Goal: Information Seeking & Learning: Learn about a topic

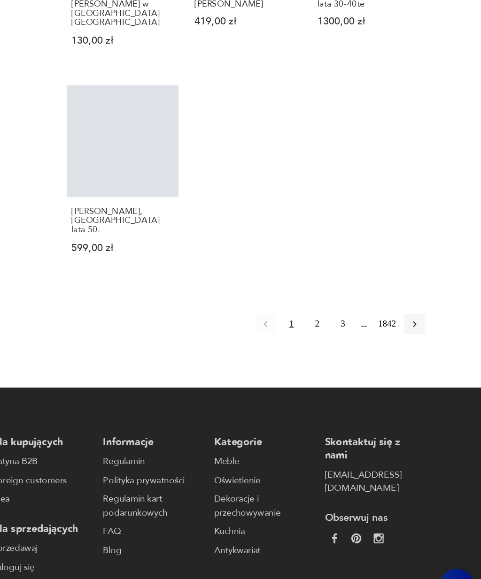
scroll to position [744, 0]
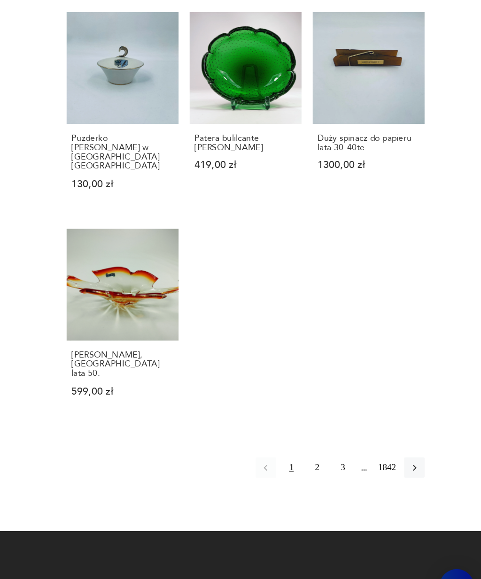
click at [349, 457] on button "2" at bounding box center [356, 464] width 15 height 15
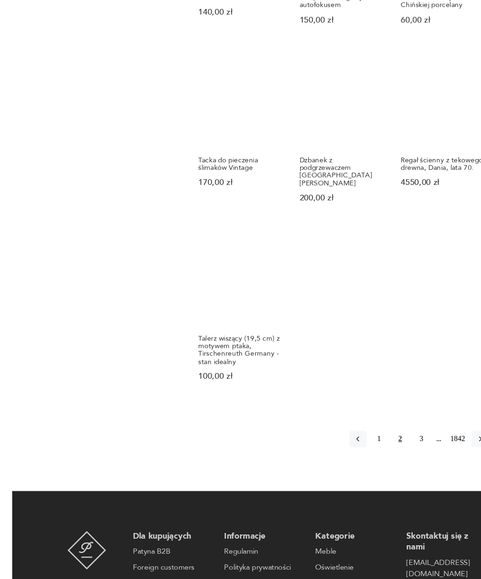
scroll to position [774, 0]
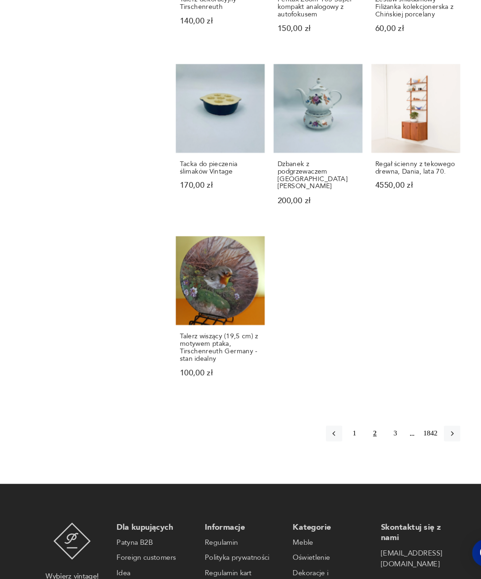
click at [369, 443] on button "3" at bounding box center [375, 441] width 15 height 15
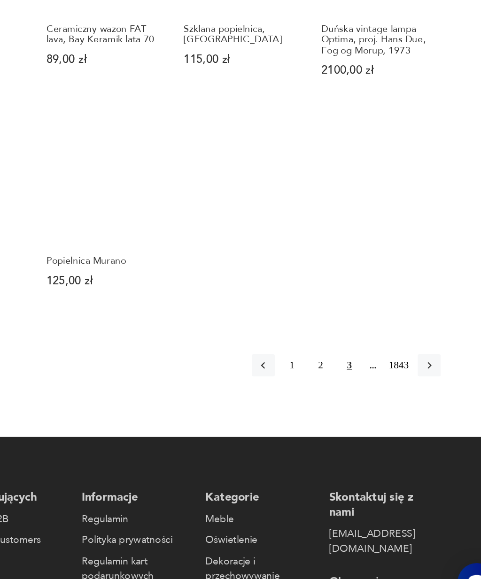
scroll to position [815, 0]
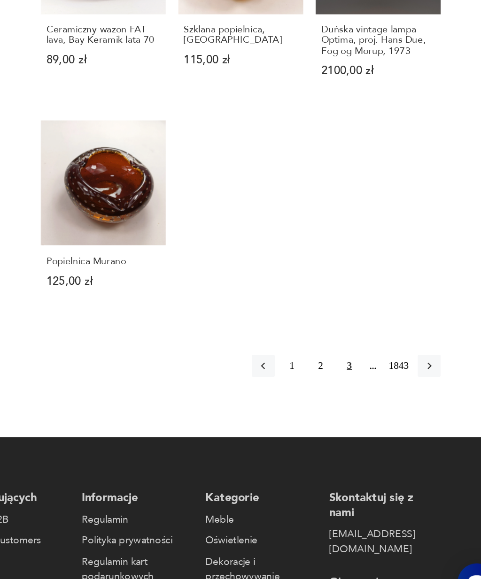
click at [422, 400] on button "button" at bounding box center [429, 407] width 15 height 15
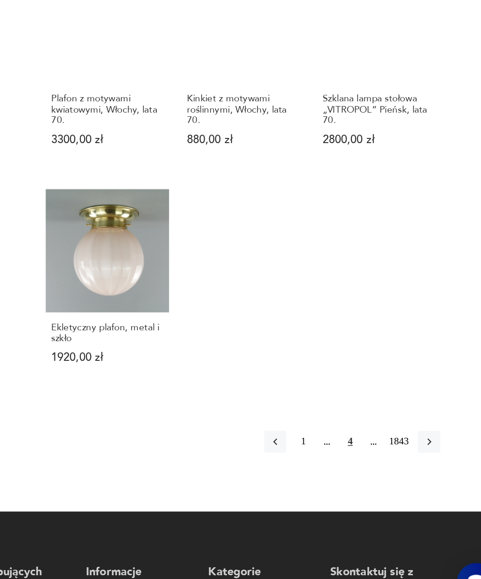
scroll to position [775, 0]
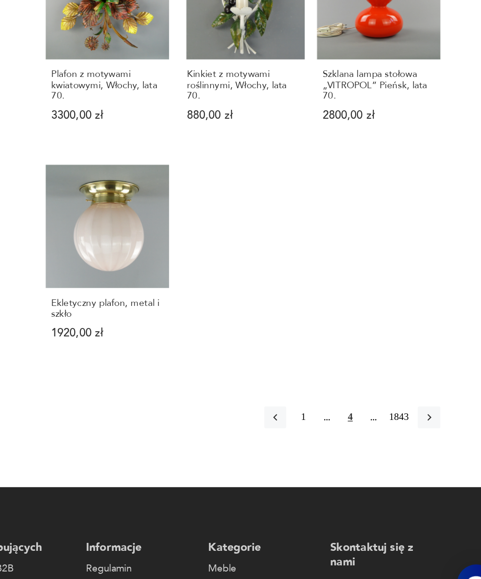
click at [426, 437] on icon "button" at bounding box center [430, 441] width 8 height 8
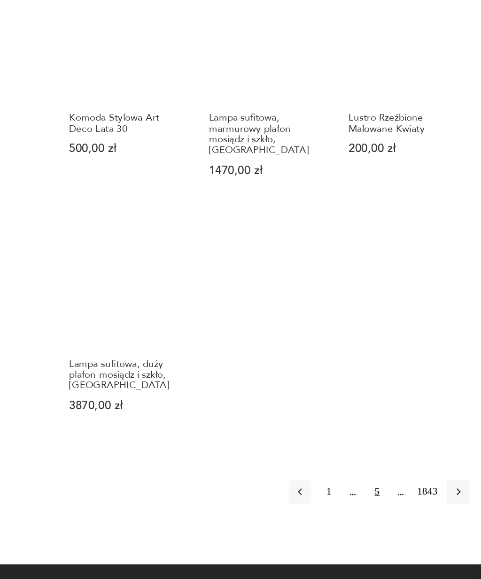
scroll to position [820, 0]
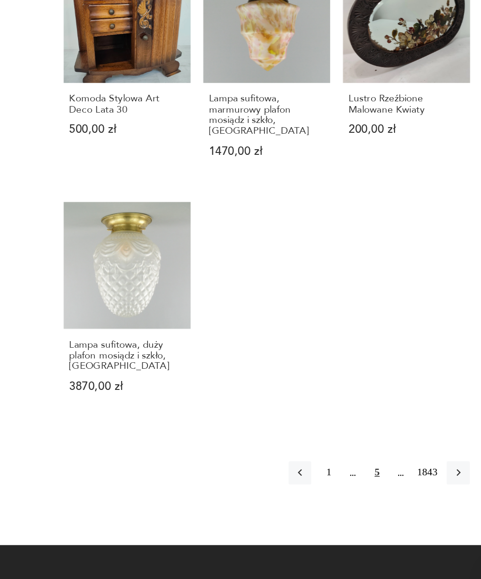
click at [426, 478] on icon "button" at bounding box center [430, 482] width 8 height 8
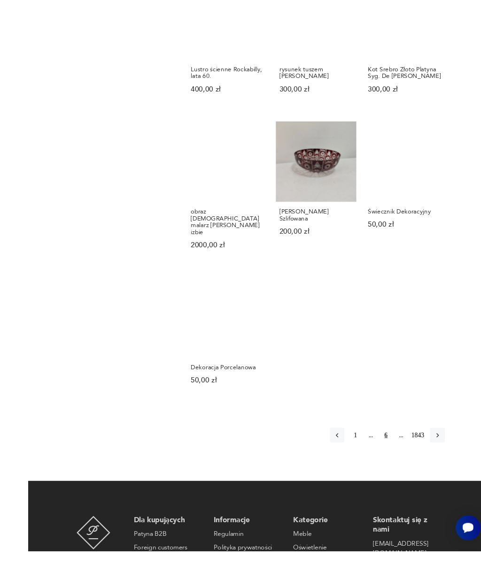
scroll to position [741, 0]
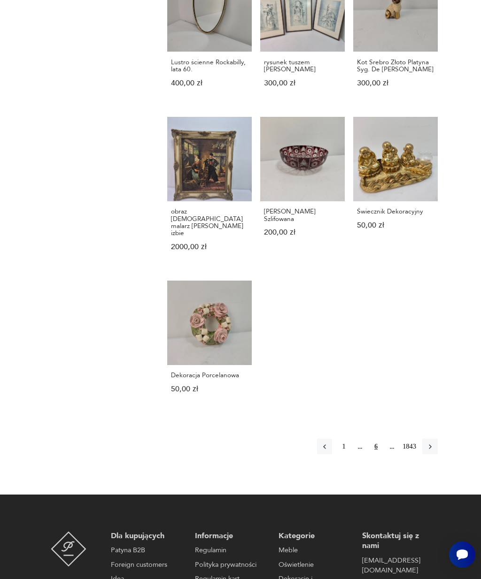
click at [433, 451] on icon "button" at bounding box center [430, 447] width 8 height 8
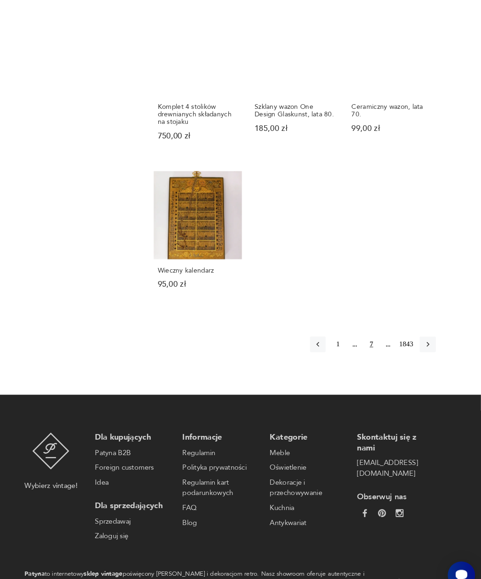
scroll to position [849, 0]
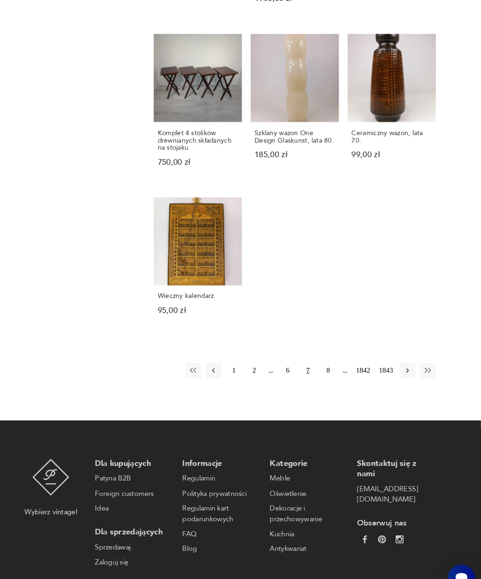
click at [406, 360] on icon "button" at bounding box center [410, 355] width 8 height 8
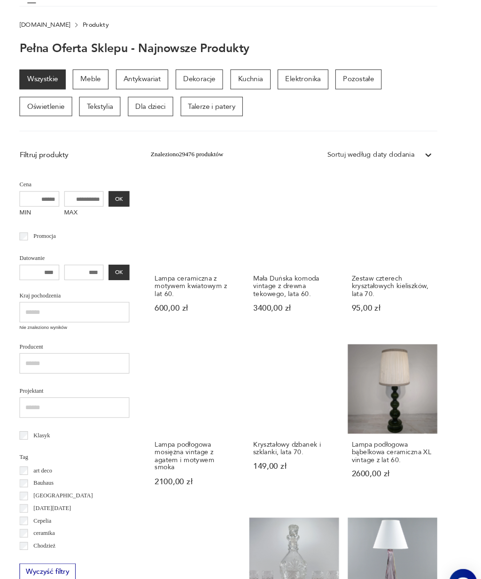
scroll to position [81, 0]
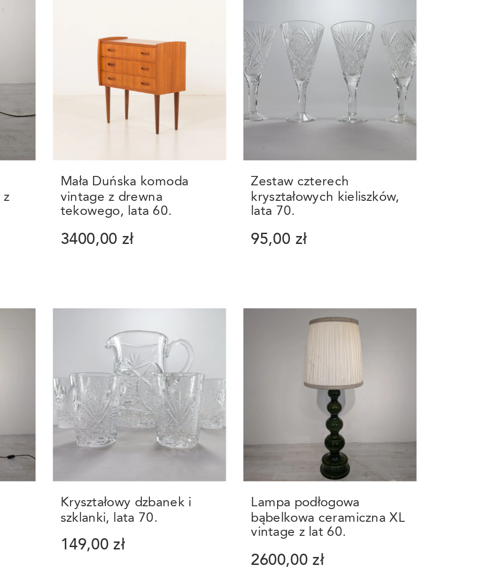
click at [357, 255] on h3 "Zestaw czterech kryształowych kieliszków, lata 70." at bounding box center [395, 266] width 77 height 22
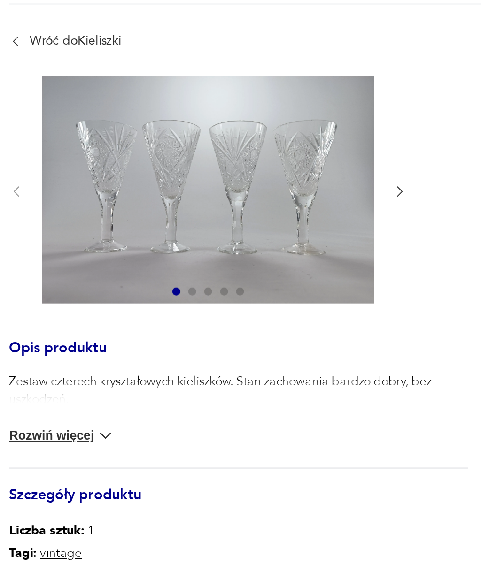
click at [224, 177] on icon "button" at bounding box center [227, 180] width 7 height 7
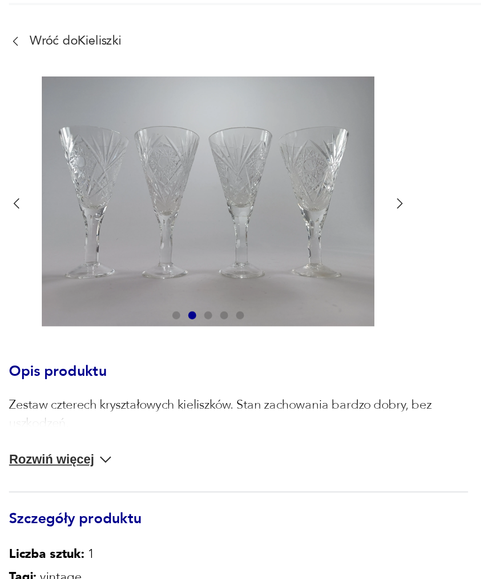
click at [226, 184] on icon "button" at bounding box center [227, 186] width 3 height 5
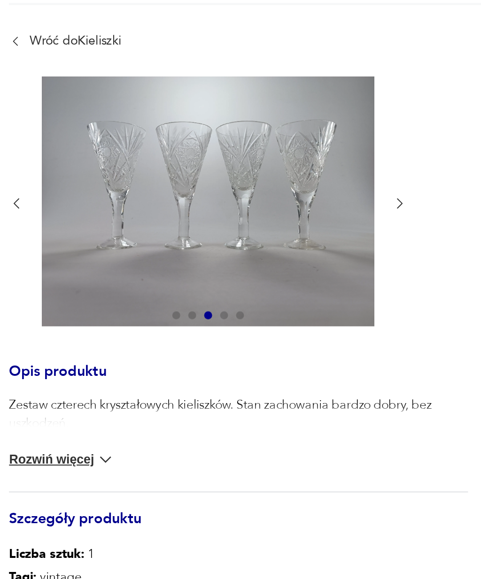
click at [224, 183] on icon "button" at bounding box center [227, 186] width 7 height 7
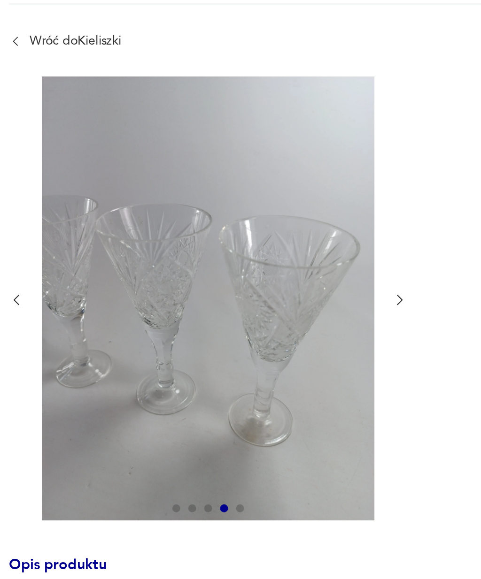
click at [224, 228] on icon "button" at bounding box center [227, 231] width 7 height 7
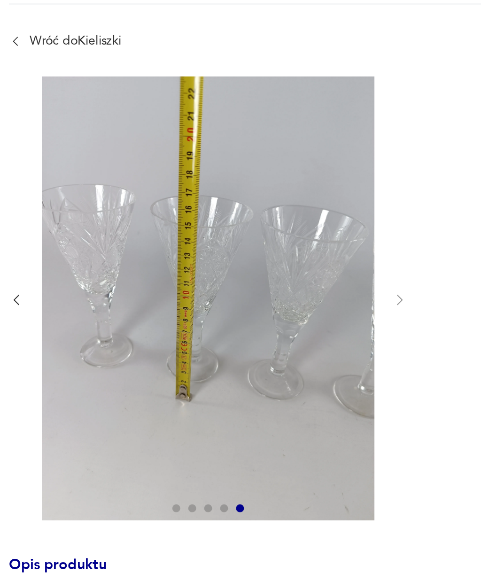
click at [43, 228] on icon "button" at bounding box center [46, 231] width 7 height 7
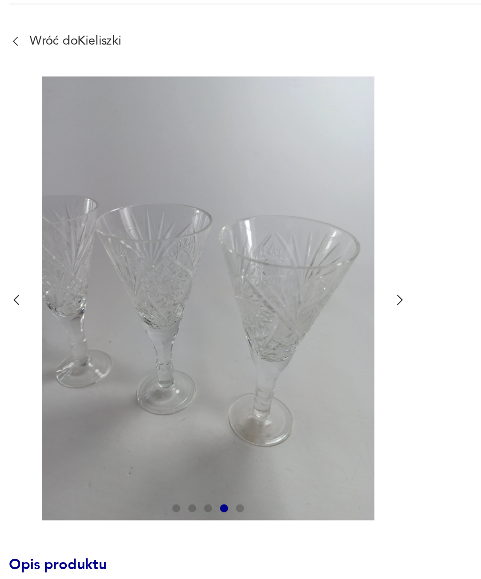
click at [43, 228] on icon "button" at bounding box center [46, 231] width 7 height 7
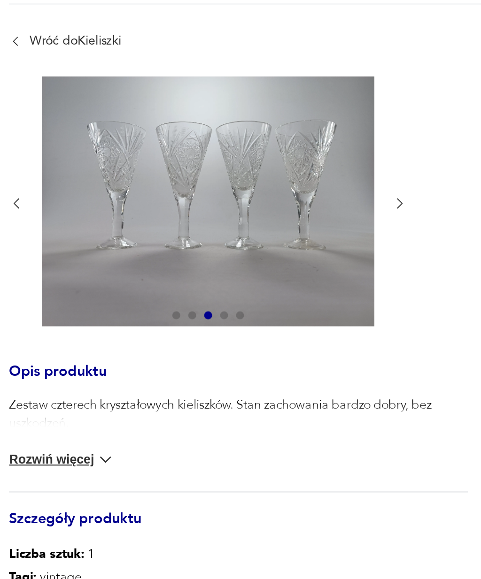
click at [43, 183] on icon "button" at bounding box center [46, 186] width 7 height 7
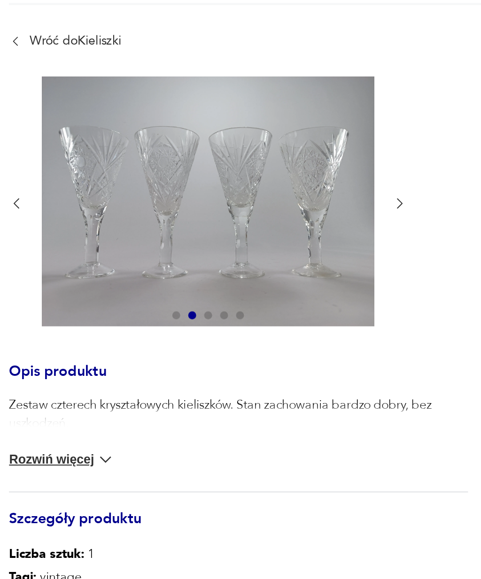
click at [43, 126] on div at bounding box center [137, 186] width 188 height 120
click at [43, 183] on icon "button" at bounding box center [46, 186] width 7 height 7
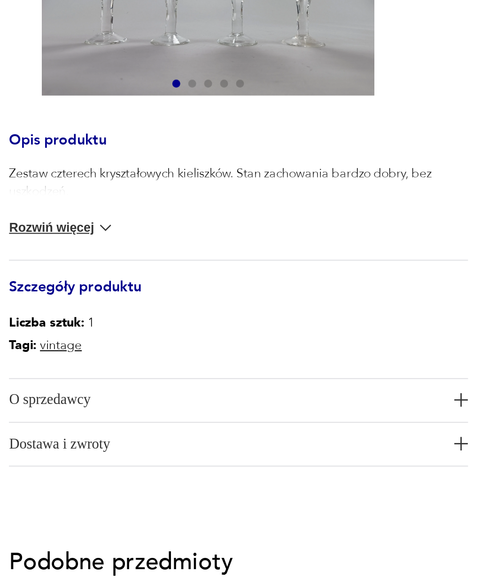
click at [43, 291] on button "Rozwiń więcej" at bounding box center [68, 295] width 50 height 9
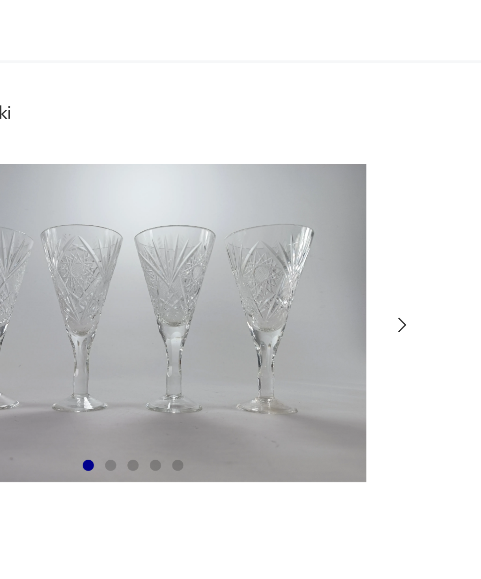
click at [224, 177] on icon "button" at bounding box center [227, 180] width 7 height 7
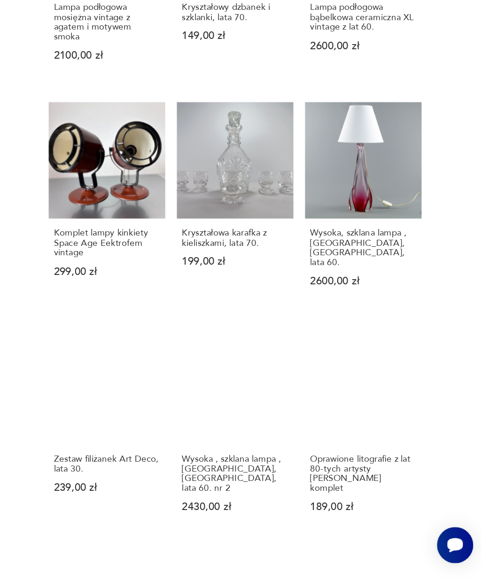
scroll to position [332, 0]
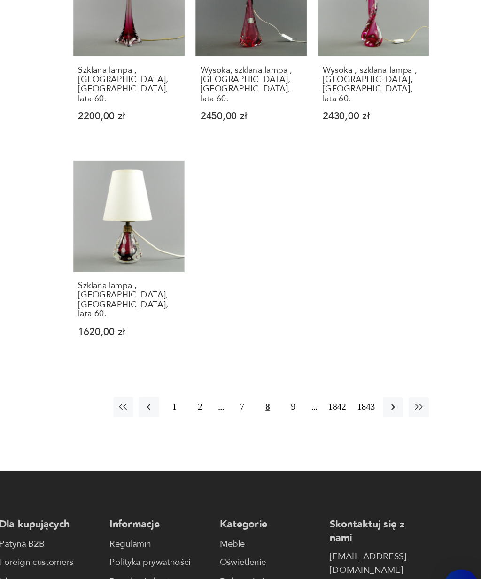
click at [327, 411] on button "9" at bounding box center [334, 418] width 15 height 15
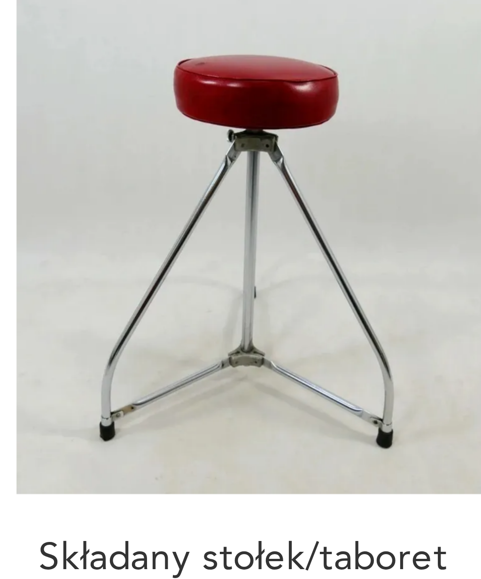
scroll to position [207, 0]
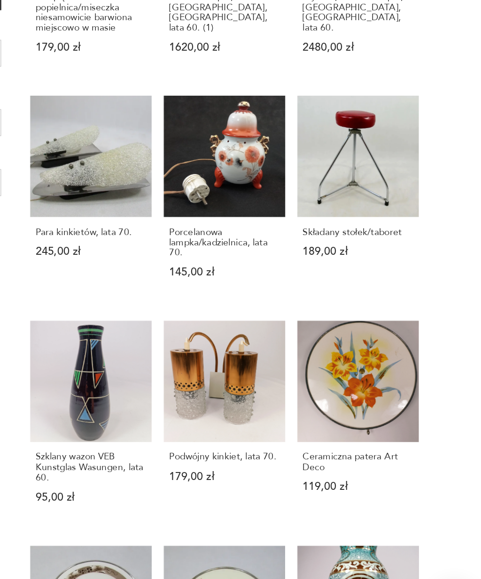
click at [357, 293] on h3 "Składany stołek/taboret" at bounding box center [395, 296] width 77 height 7
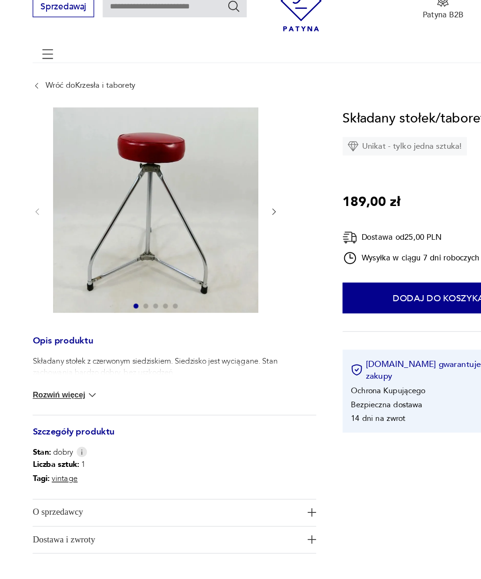
scroll to position [41, 0]
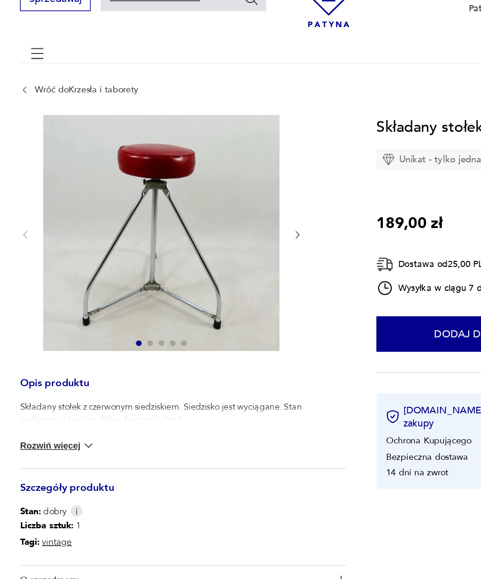
click at [224, 161] on icon "button" at bounding box center [227, 164] width 7 height 7
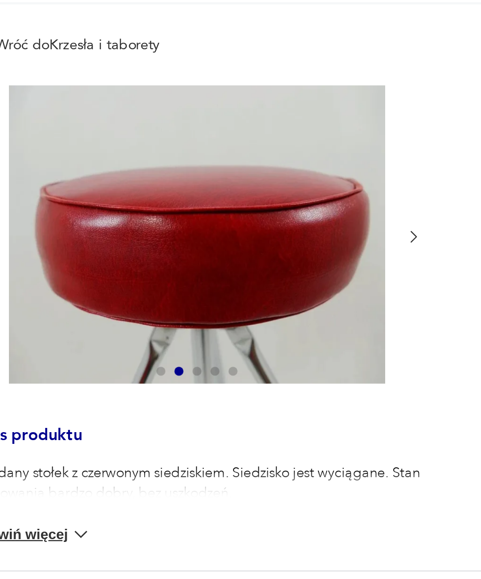
click at [224, 145] on icon "button" at bounding box center [227, 148] width 7 height 7
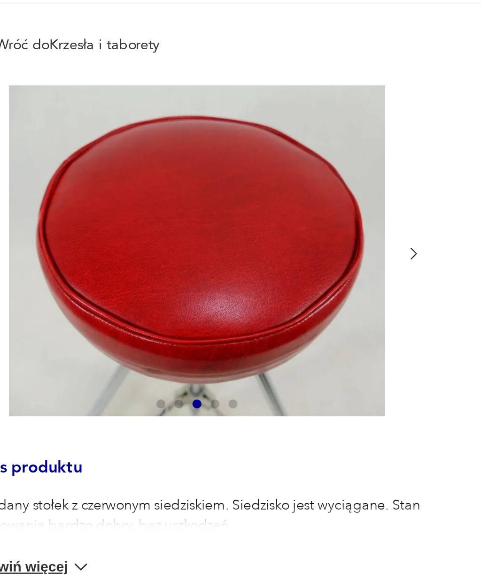
click at [224, 152] on icon "button" at bounding box center [227, 155] width 7 height 7
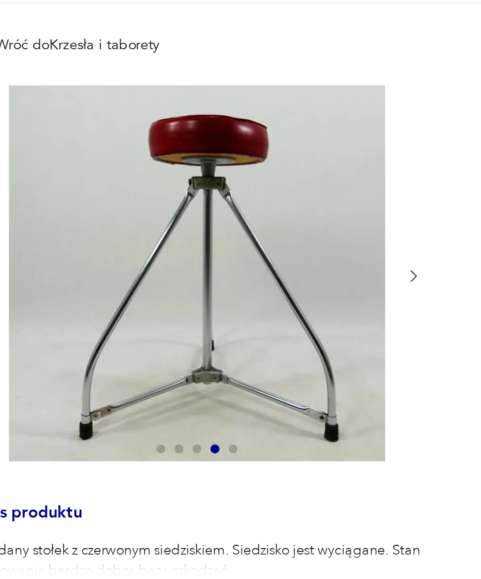
click at [171, 106] on div at bounding box center [137, 164] width 188 height 159
click at [224, 161] on icon "button" at bounding box center [227, 164] width 7 height 7
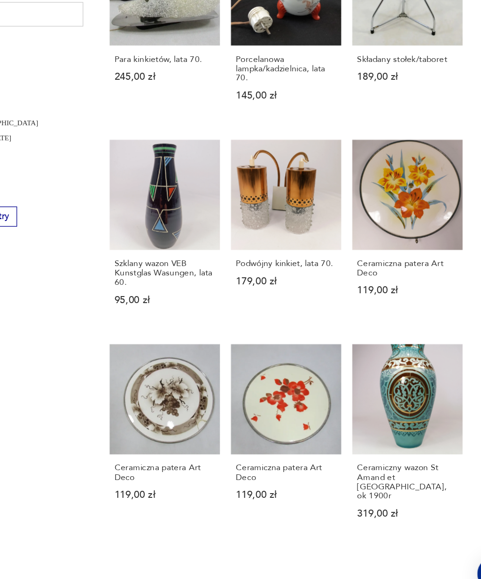
scroll to position [346, 0]
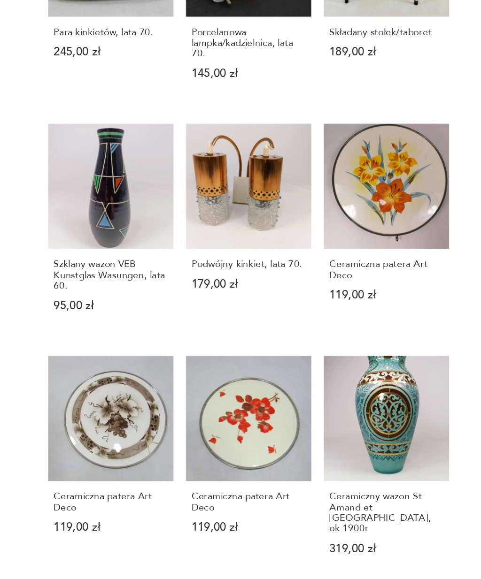
click at [353, 220] on link "Ceramiczna patera Art Deco 119,00 zł" at bounding box center [395, 291] width 84 height 143
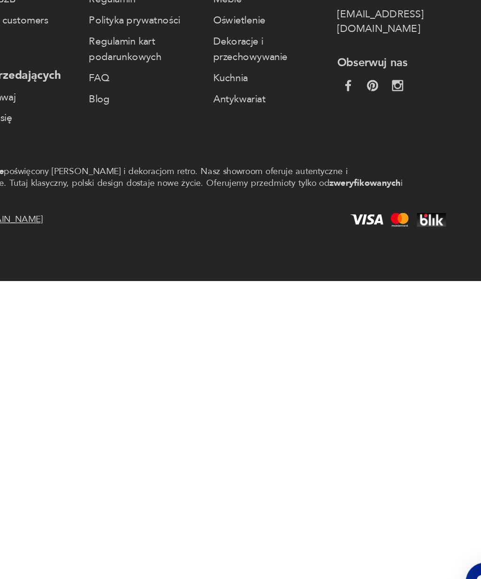
scroll to position [27, 0]
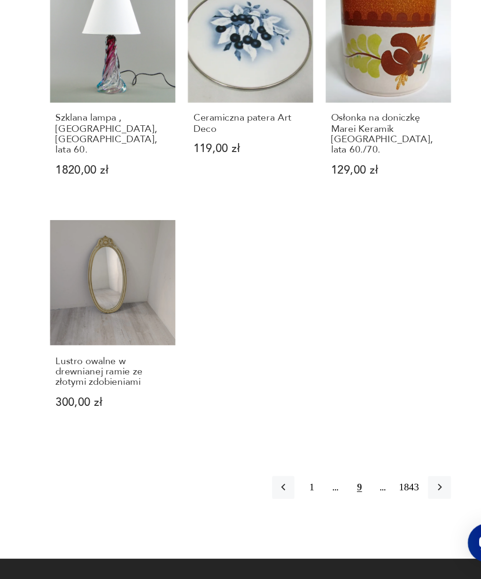
scroll to position [776, 0]
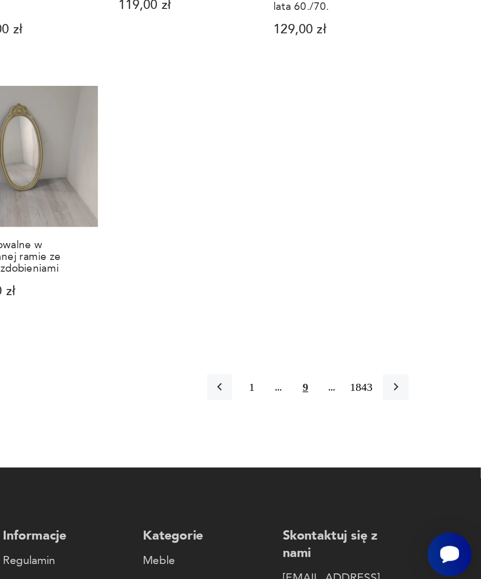
click at [426, 450] on icon "button" at bounding box center [430, 454] width 8 height 8
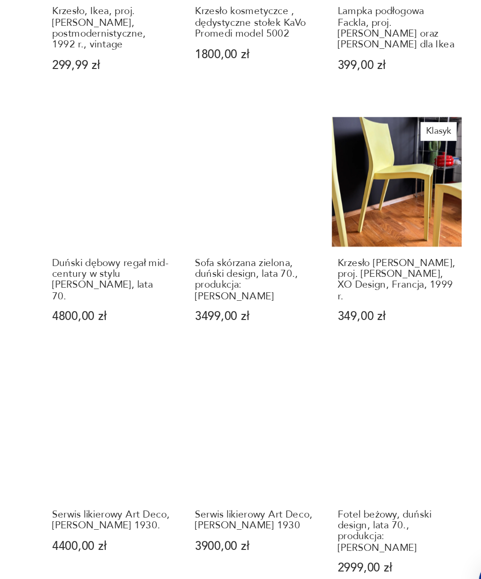
scroll to position [494, 0]
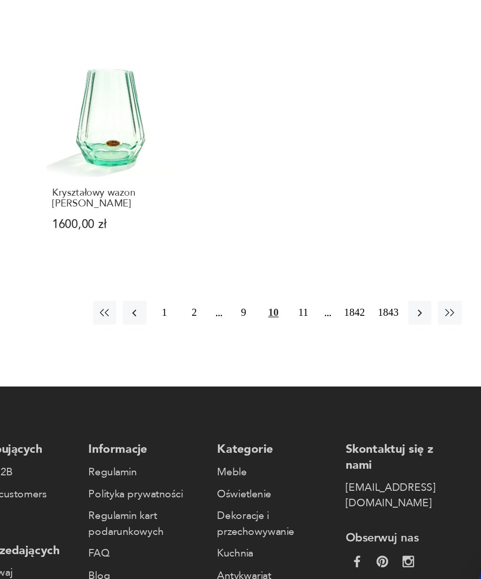
click at [406, 376] on icon "button" at bounding box center [410, 380] width 8 height 8
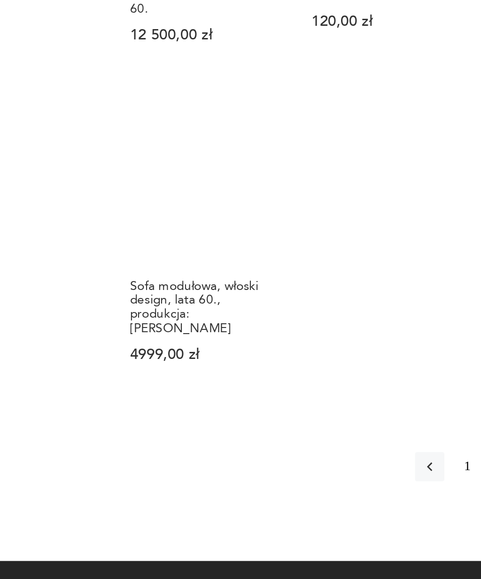
scroll to position [751, 0]
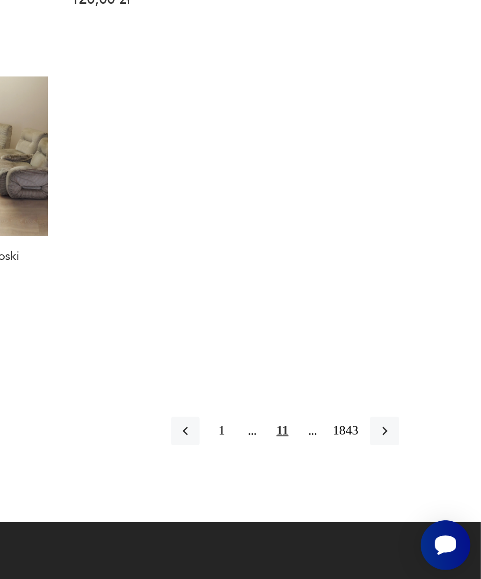
click at [426, 490] on icon "button" at bounding box center [430, 494] width 8 height 8
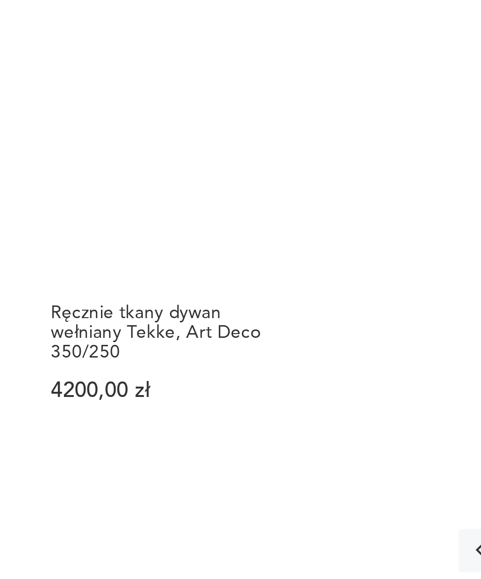
scroll to position [774, 0]
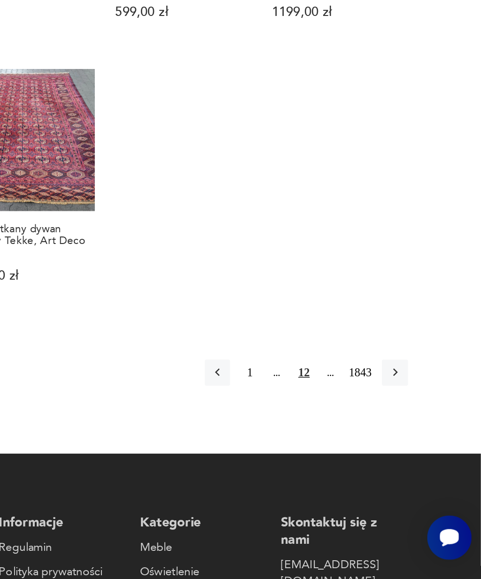
click at [426, 452] on icon "button" at bounding box center [430, 456] width 8 height 8
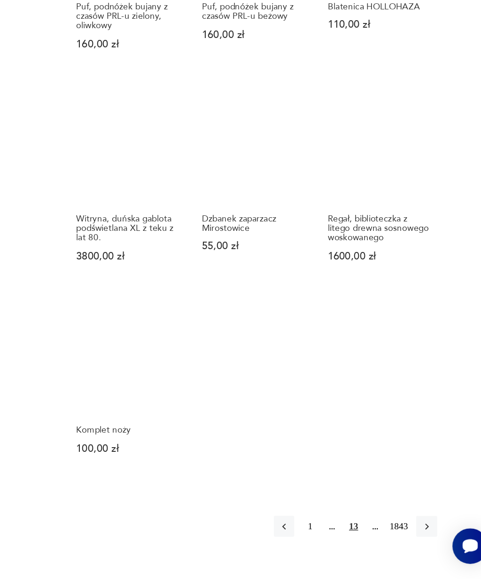
scroll to position [647, 0]
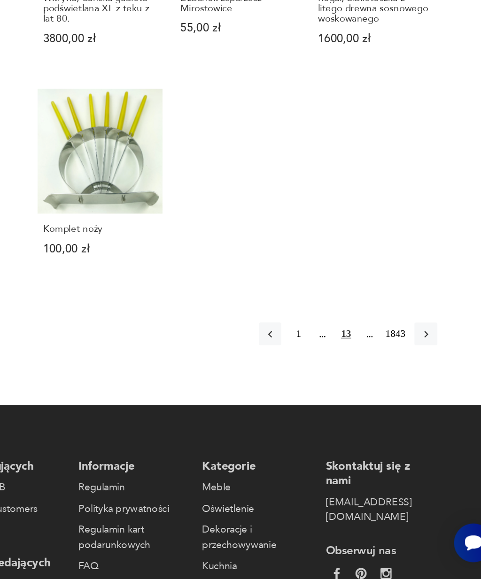
click at [426, 409] on icon "button" at bounding box center [430, 413] width 8 height 8
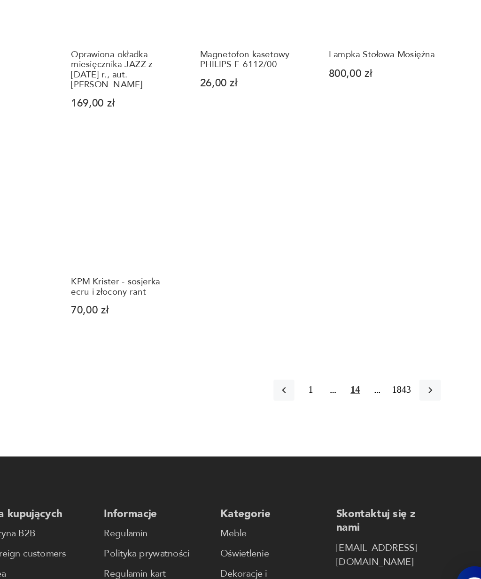
scroll to position [852, 0]
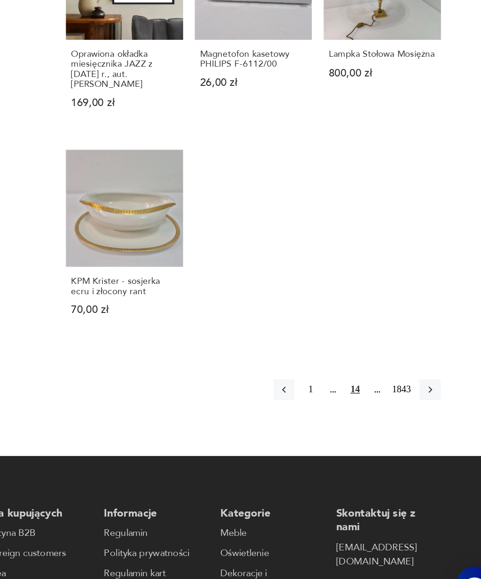
click at [426, 410] on icon "button" at bounding box center [430, 414] width 8 height 8
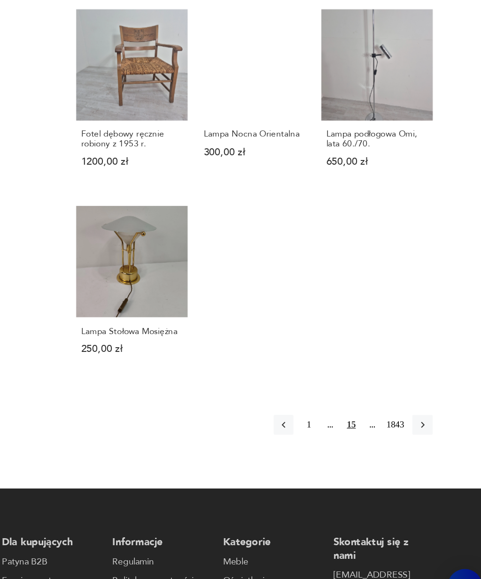
scroll to position [779, 0]
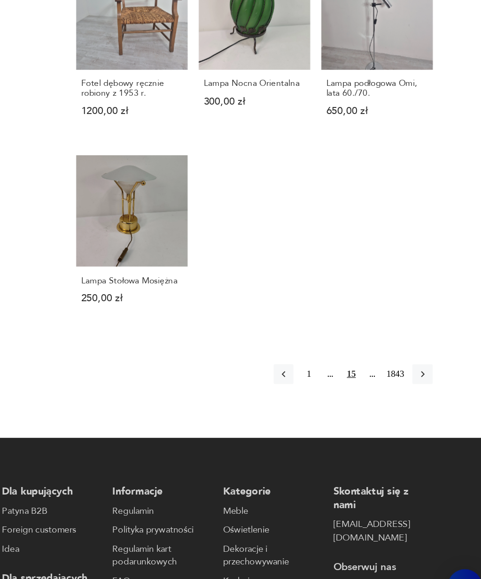
click at [422, 386] on button "button" at bounding box center [429, 393] width 15 height 15
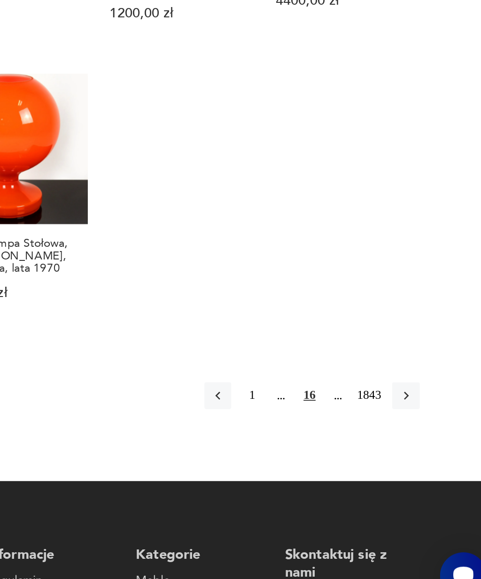
scroll to position [910, 0]
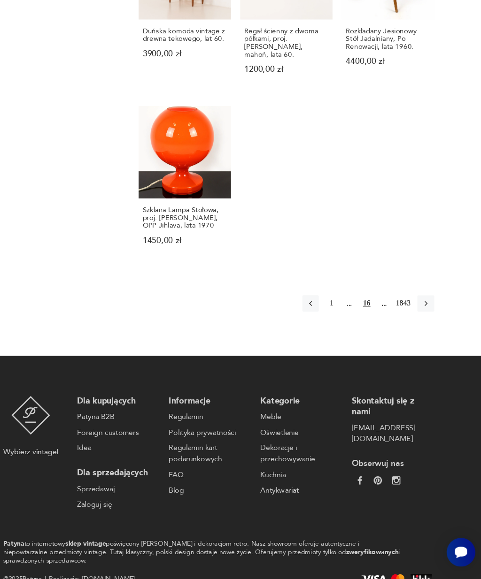
click at [426, 323] on icon "button" at bounding box center [430, 327] width 8 height 8
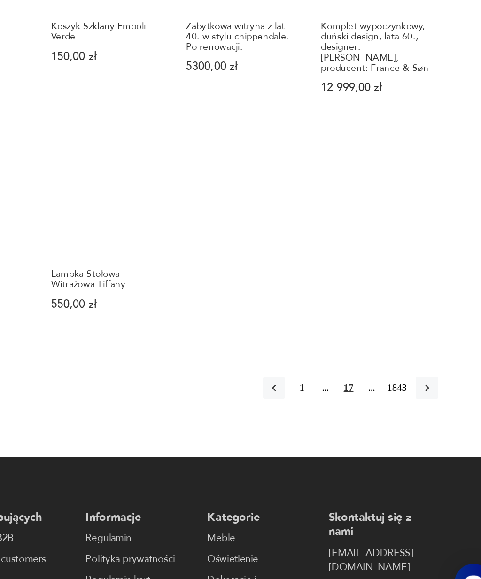
scroll to position [818, 0]
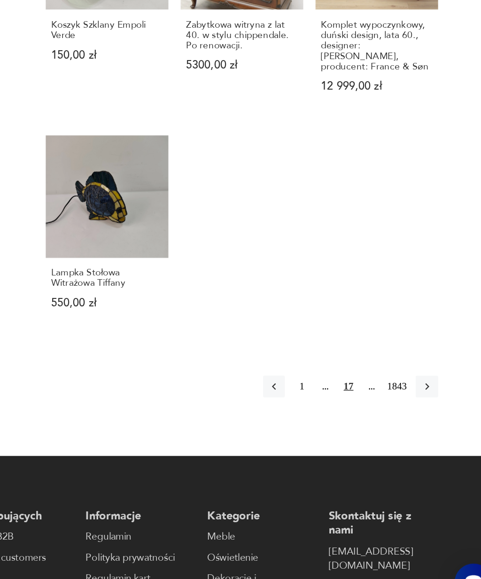
click at [429, 417] on icon "button" at bounding box center [430, 419] width 3 height 5
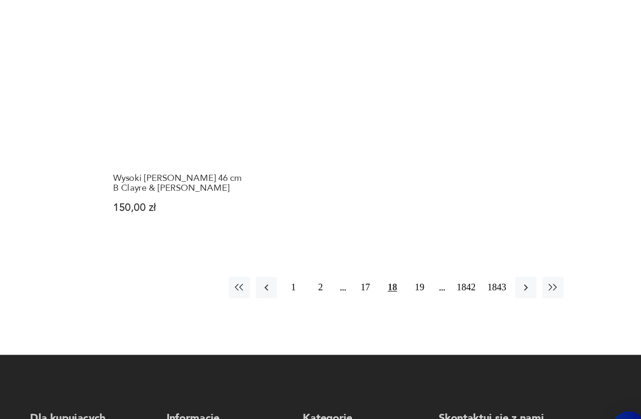
scroll to position [1219, 0]
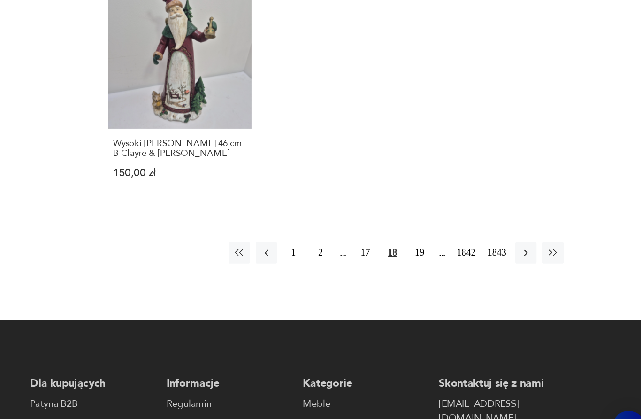
click at [480, 251] on icon "button" at bounding box center [540, 255] width 9 height 9
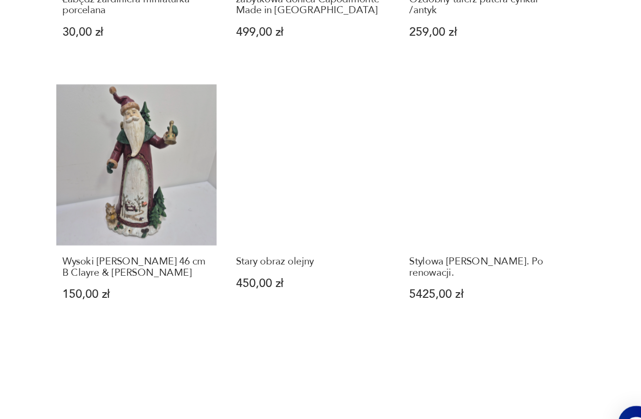
scroll to position [533, 0]
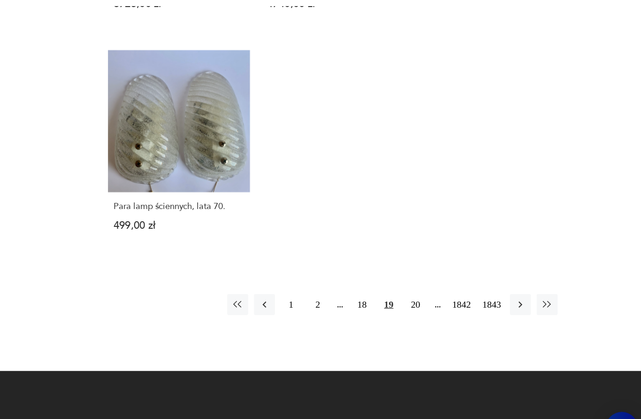
click at [480, 290] on icon "button" at bounding box center [540, 294] width 9 height 9
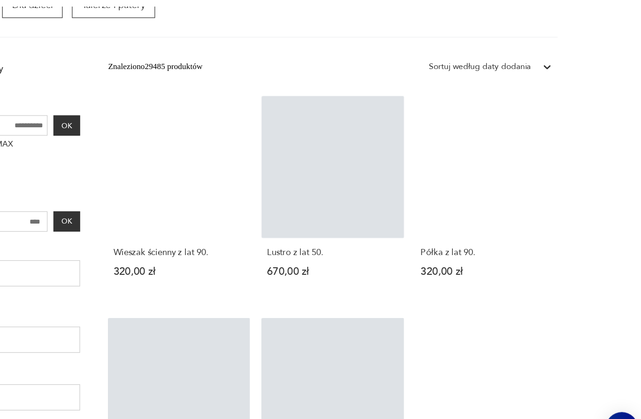
scroll to position [169, 0]
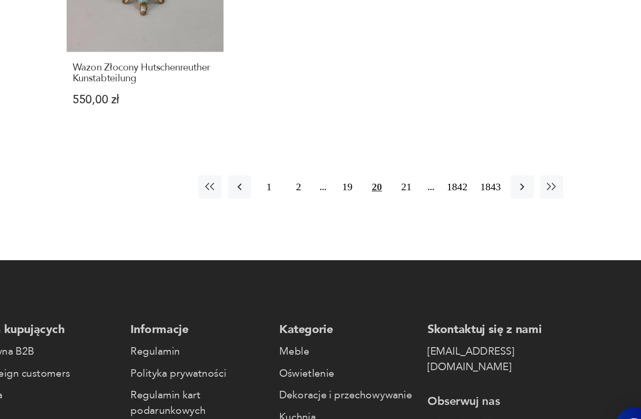
click at [480, 215] on icon "button" at bounding box center [540, 219] width 9 height 9
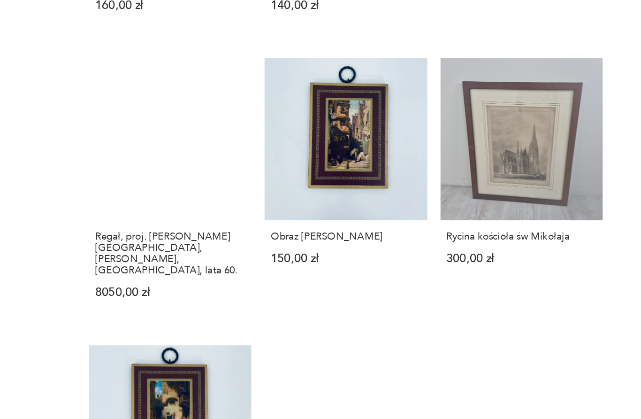
scroll to position [892, 0]
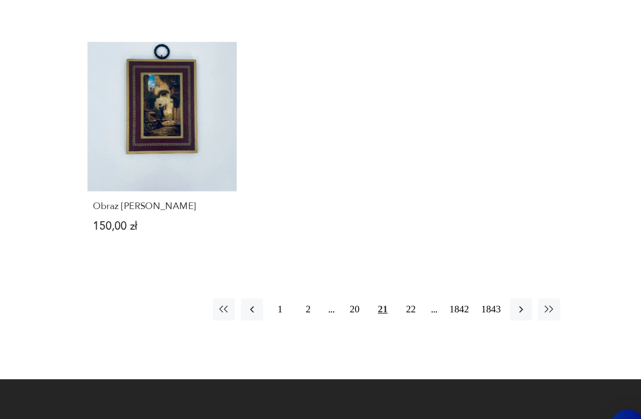
click at [480, 300] on icon "button" at bounding box center [540, 304] width 9 height 9
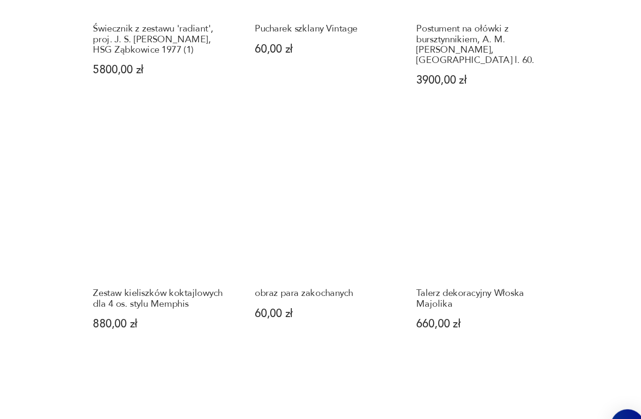
scroll to position [716, 0]
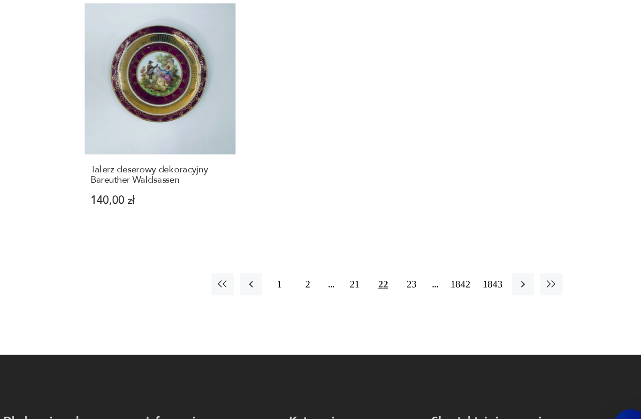
click at [480, 282] on icon "button" at bounding box center [540, 286] width 9 height 9
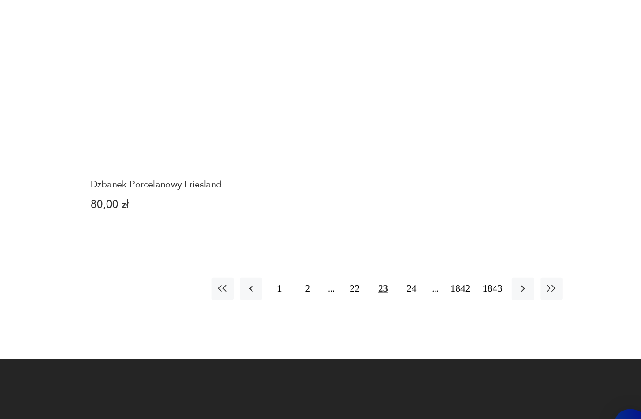
scroll to position [1145, 0]
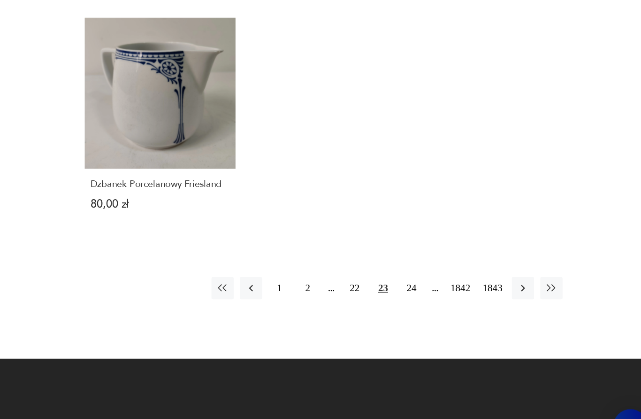
click at [480, 285] on icon "button" at bounding box center [540, 289] width 9 height 9
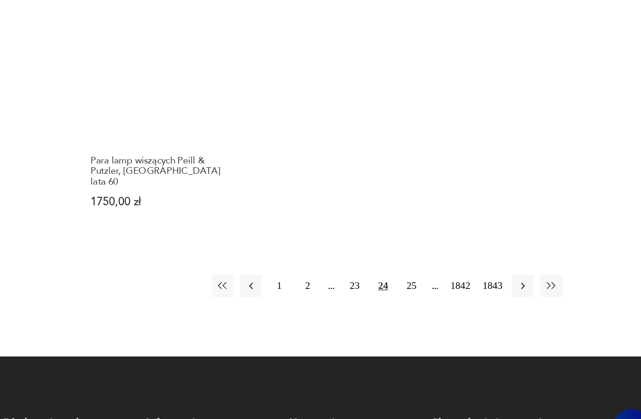
scroll to position [1171, 0]
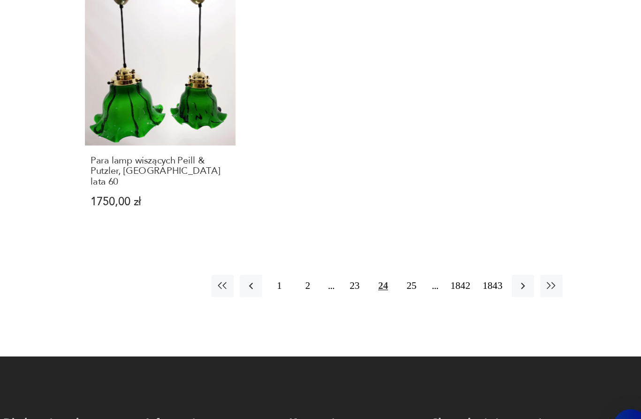
click at [480, 283] on icon "button" at bounding box center [540, 287] width 9 height 9
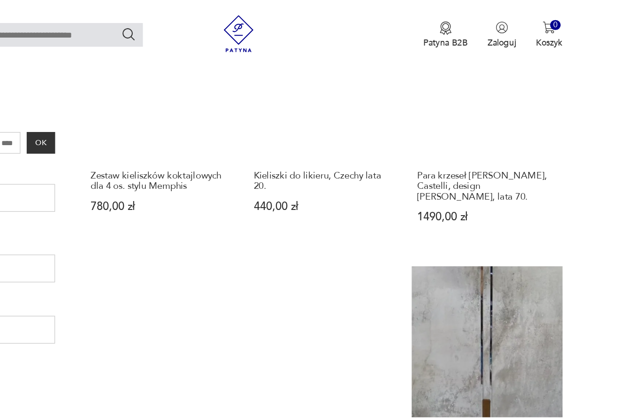
scroll to position [287, 0]
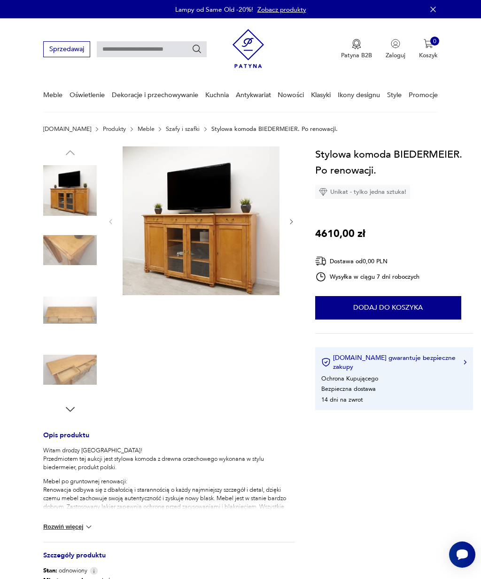
click at [213, 247] on img at bounding box center [201, 220] width 157 height 149
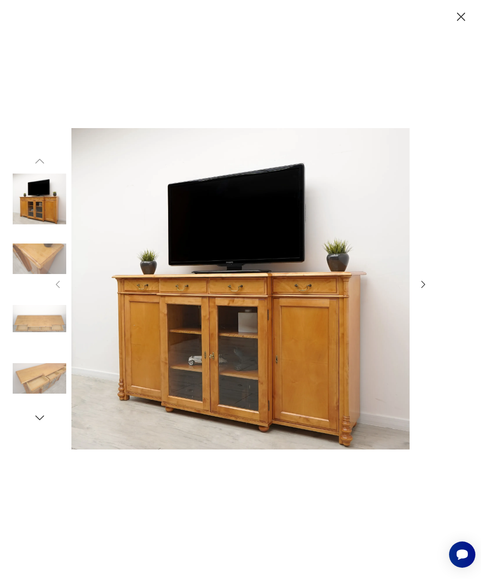
click at [26, 278] on img at bounding box center [40, 259] width 54 height 54
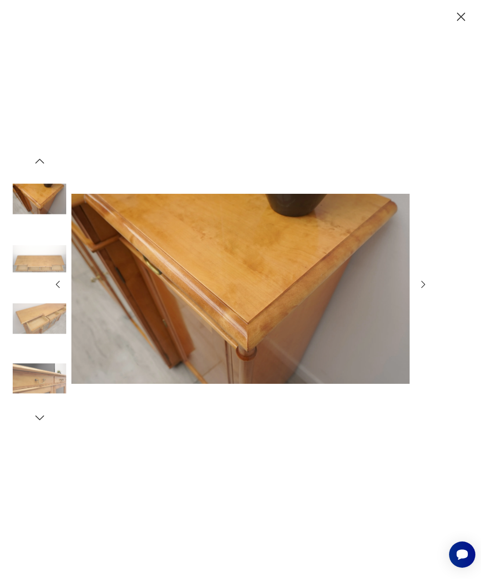
click at [427, 290] on icon "button" at bounding box center [423, 284] width 10 height 10
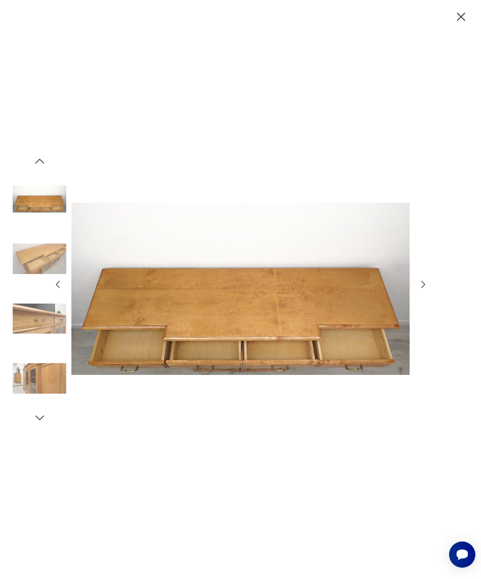
click at [419, 290] on icon "button" at bounding box center [423, 284] width 10 height 10
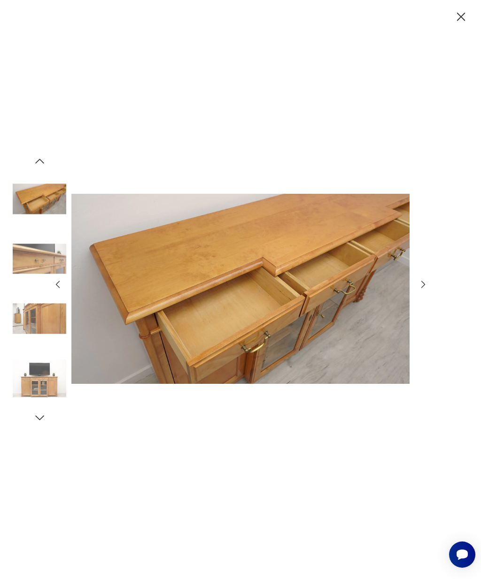
click at [420, 290] on icon "button" at bounding box center [423, 284] width 10 height 10
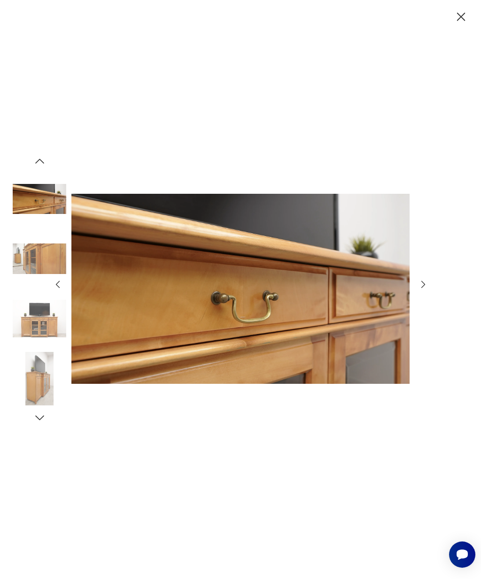
click at [420, 290] on icon "button" at bounding box center [423, 284] width 10 height 10
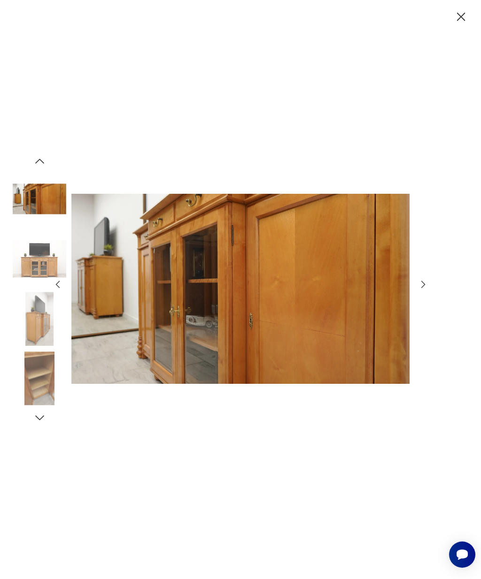
click at [425, 290] on icon "button" at bounding box center [423, 284] width 10 height 10
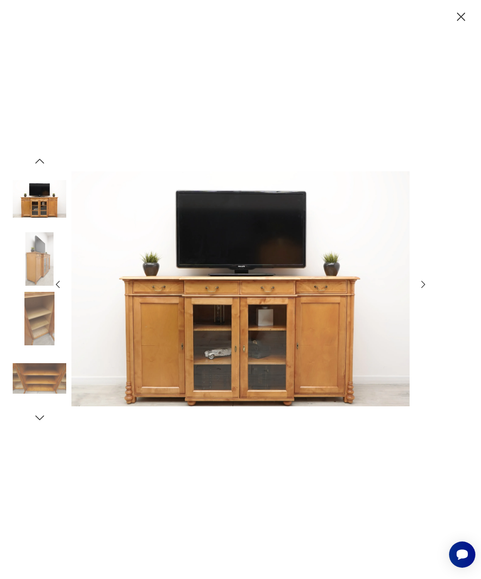
click at [421, 290] on icon "button" at bounding box center [423, 284] width 10 height 10
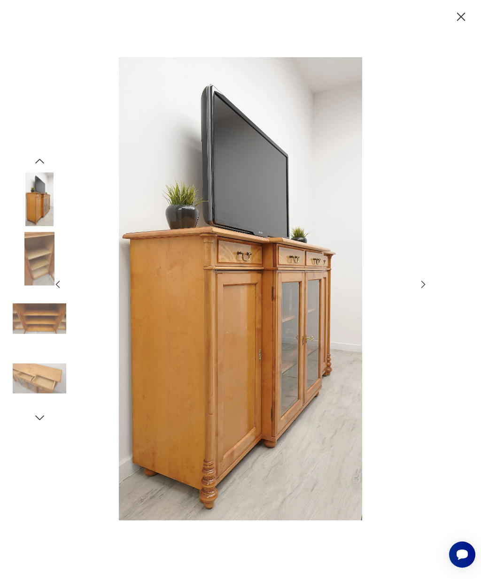
click at [420, 290] on icon "button" at bounding box center [423, 284] width 10 height 10
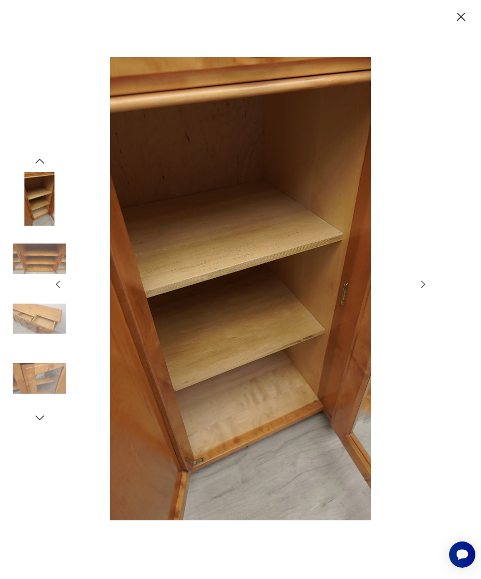
click at [420, 290] on icon "button" at bounding box center [423, 284] width 10 height 10
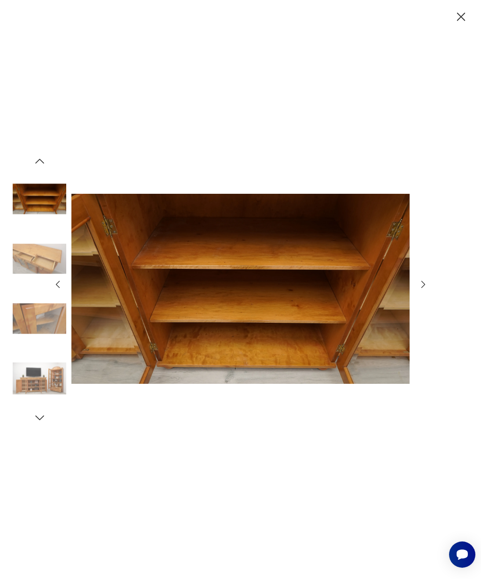
click at [420, 290] on icon "button" at bounding box center [423, 284] width 10 height 10
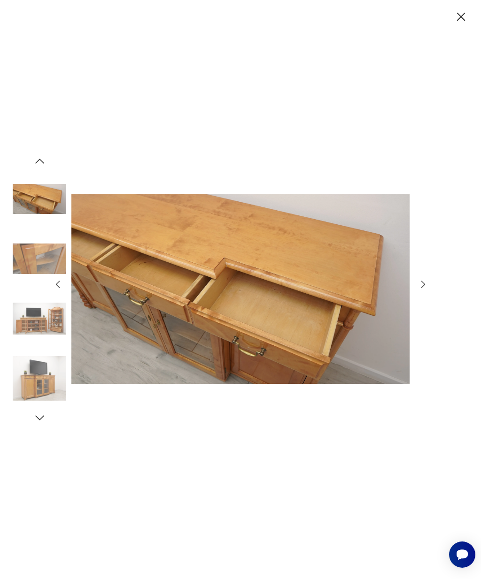
click at [425, 290] on icon "button" at bounding box center [423, 284] width 10 height 10
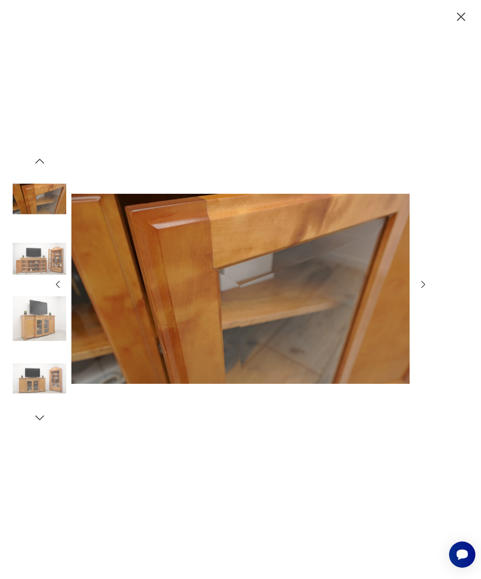
click at [429, 299] on div at bounding box center [240, 289] width 481 height 579
click at [419, 290] on icon "button" at bounding box center [423, 284] width 10 height 10
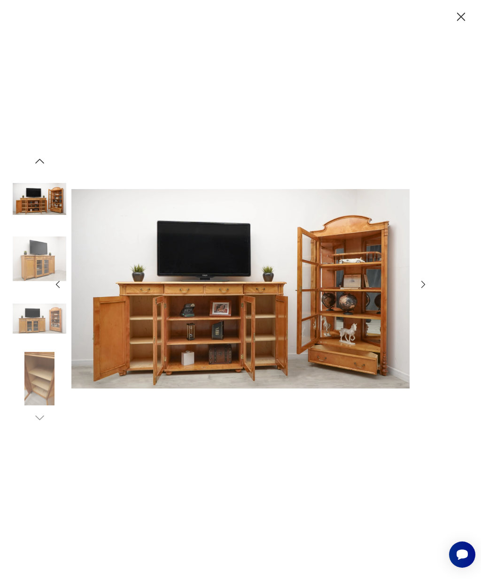
click at [424, 290] on icon "button" at bounding box center [423, 284] width 10 height 10
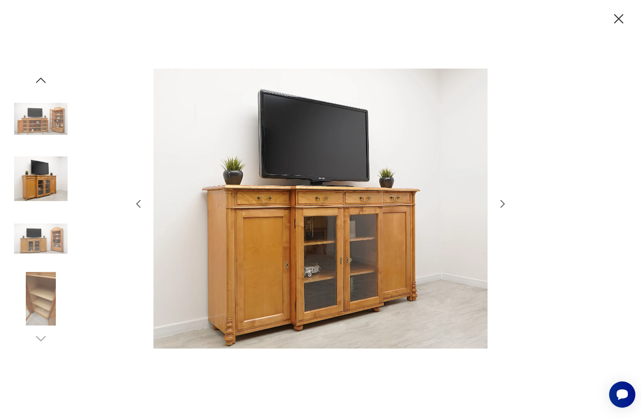
click at [369, 260] on img at bounding box center [320, 208] width 334 height 335
click at [399, 257] on img at bounding box center [320, 208] width 334 height 335
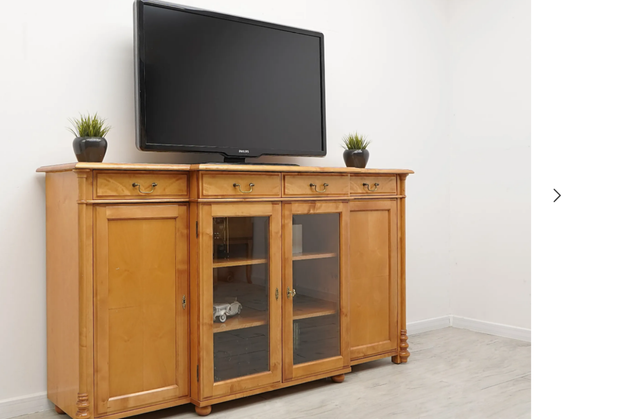
click at [480, 198] on icon "button" at bounding box center [502, 203] width 11 height 11
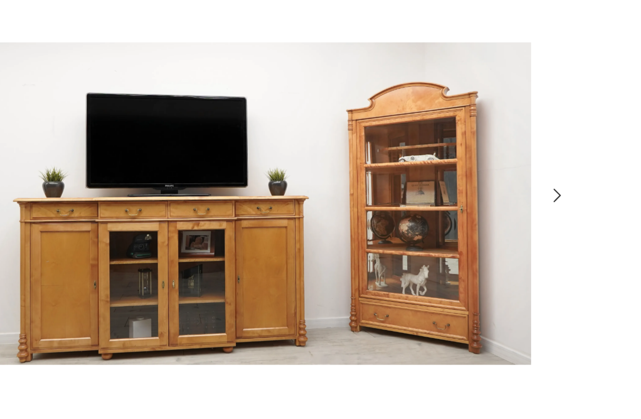
click at [480, 198] on icon "button" at bounding box center [502, 203] width 11 height 11
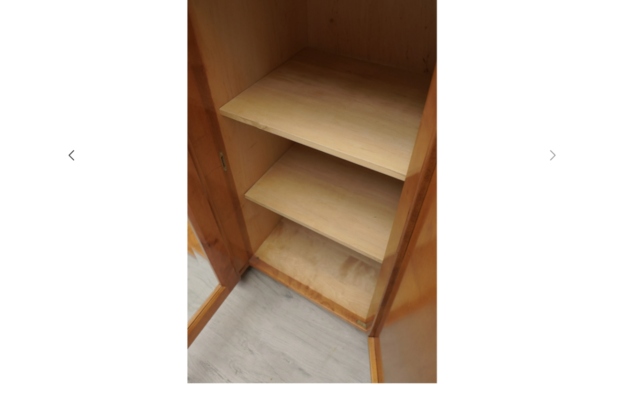
click at [133, 198] on icon "button" at bounding box center [138, 203] width 11 height 11
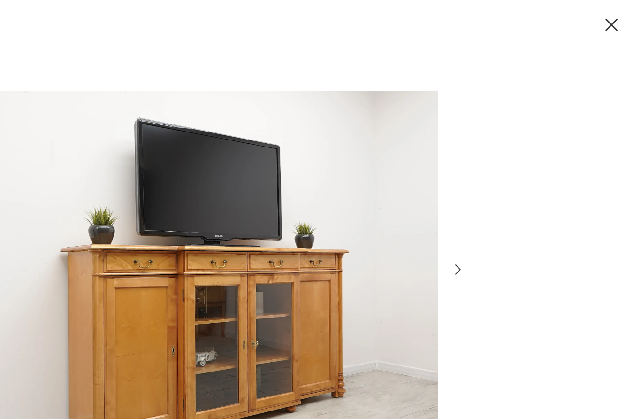
click at [480, 209] on icon "button" at bounding box center [502, 203] width 11 height 11
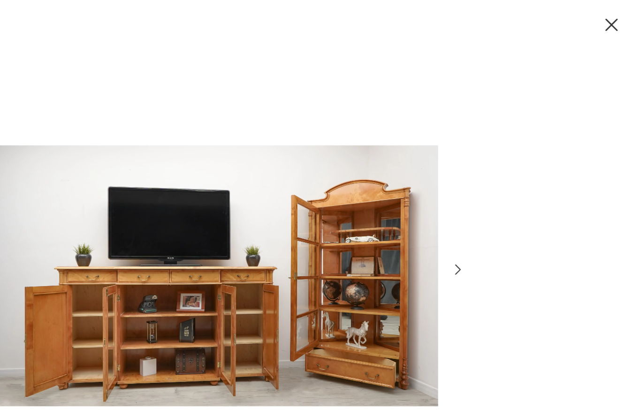
click at [480, 209] on icon "button" at bounding box center [502, 203] width 11 height 11
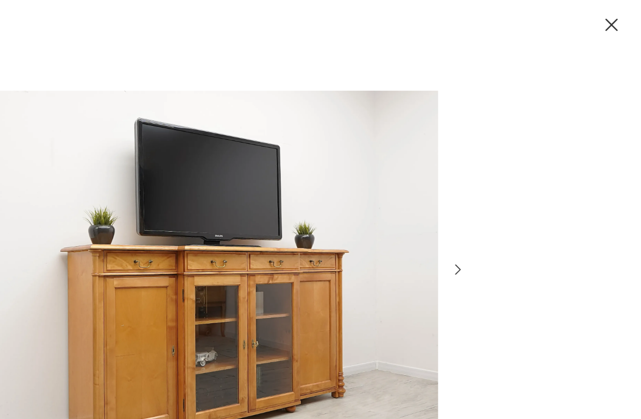
click at [480, 209] on icon "button" at bounding box center [502, 203] width 11 height 11
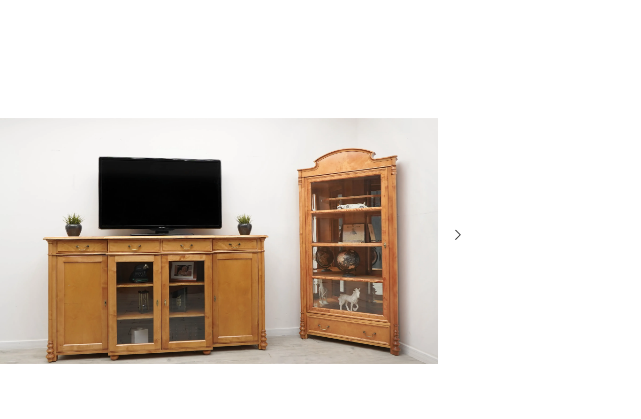
click at [480, 198] on icon "button" at bounding box center [502, 203] width 11 height 11
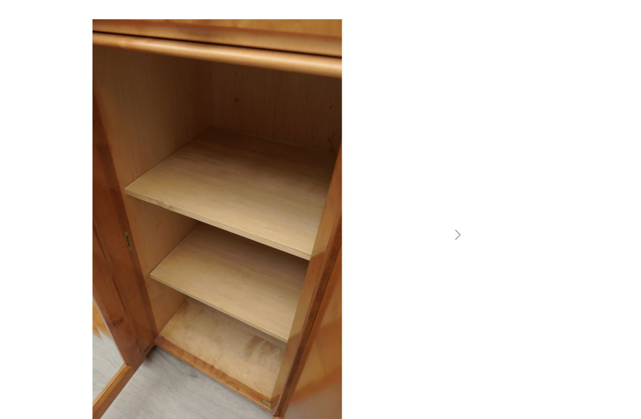
click at [345, 203] on div at bounding box center [321, 209] width 376 height 337
click at [348, 203] on div at bounding box center [321, 209] width 376 height 337
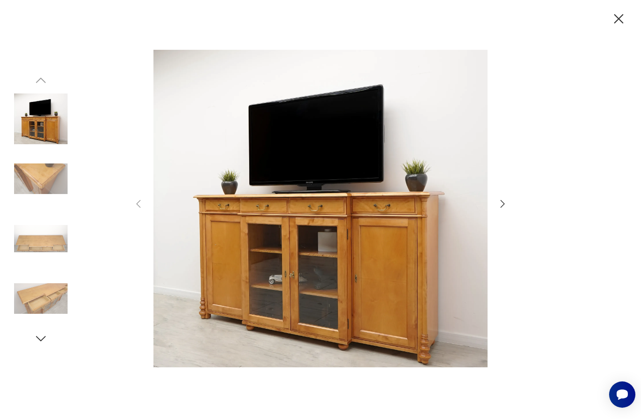
click at [480, 21] on icon "button" at bounding box center [619, 19] width 16 height 16
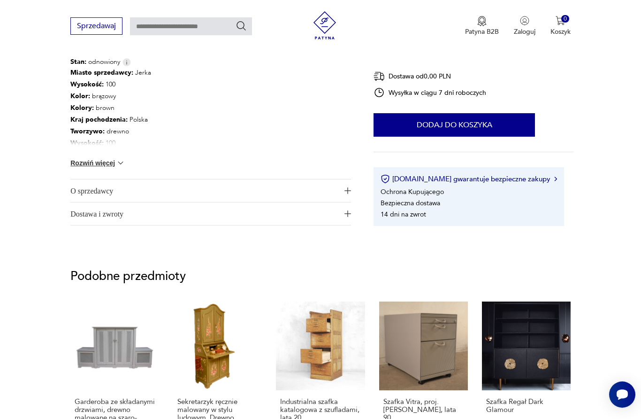
scroll to position [560, 0]
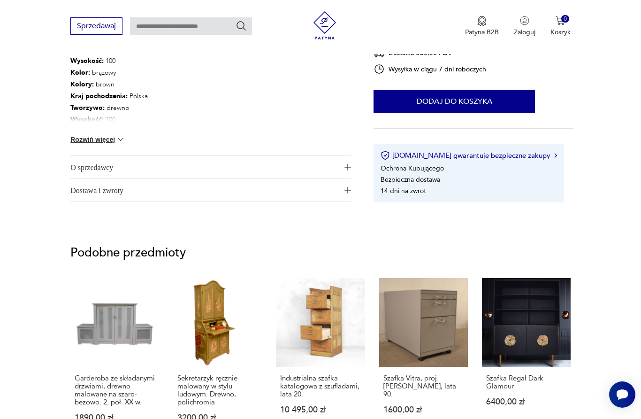
click at [346, 169] on img "button" at bounding box center [348, 167] width 7 height 7
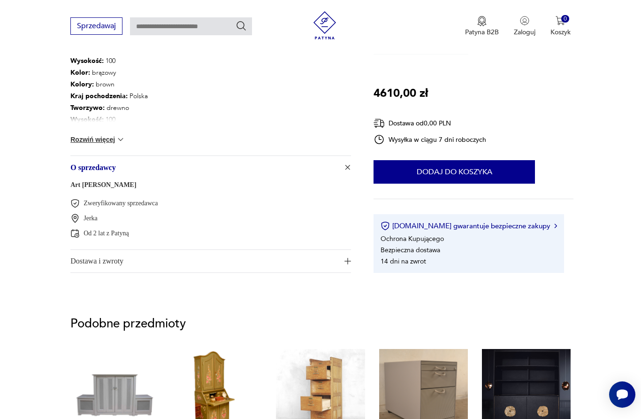
click at [122, 184] on link "Art Leszek Małyszek" at bounding box center [103, 184] width 66 height 7
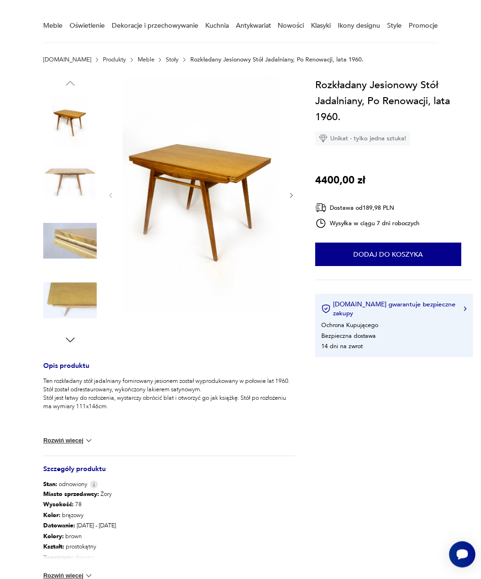
scroll to position [71, 0]
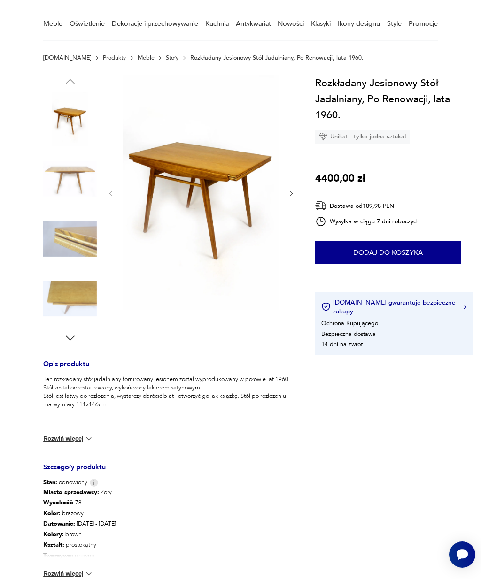
click at [231, 186] on img at bounding box center [201, 192] width 157 height 235
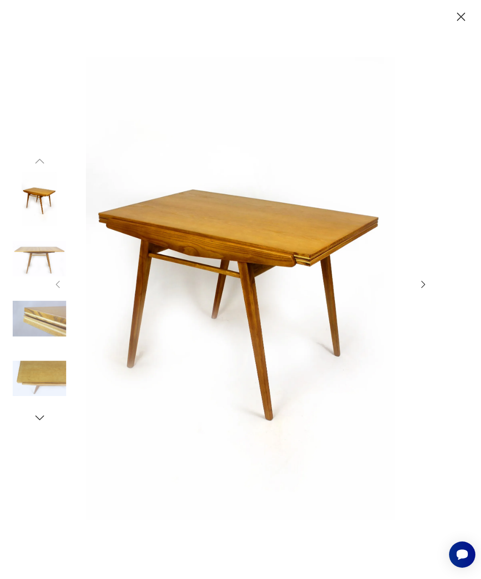
click at [421, 290] on icon "button" at bounding box center [423, 284] width 10 height 10
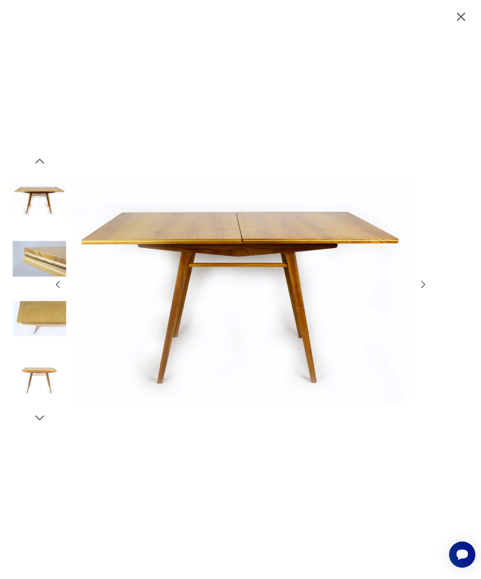
click at [418, 290] on icon "button" at bounding box center [423, 284] width 10 height 10
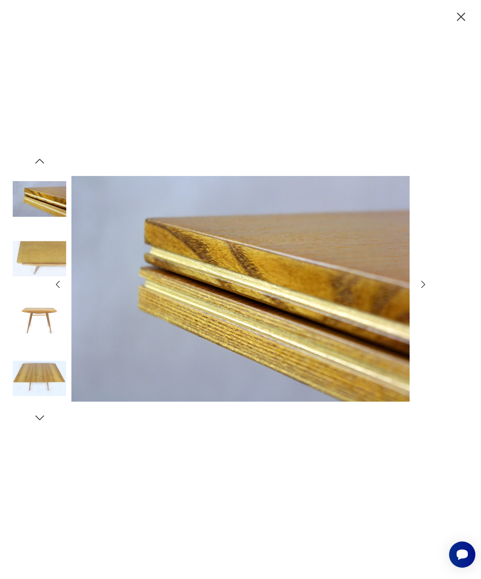
click at [425, 290] on icon "button" at bounding box center [423, 284] width 10 height 10
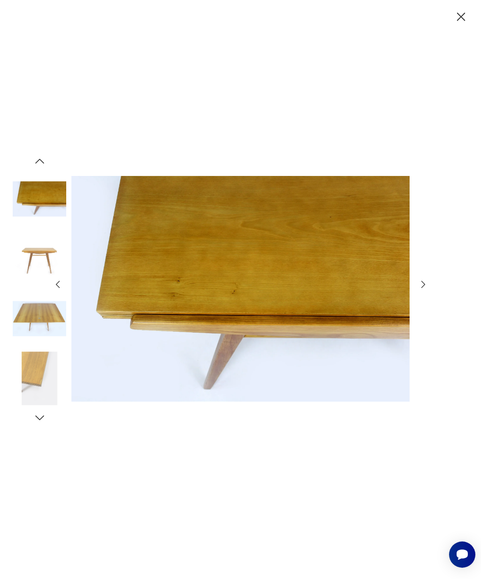
click at [424, 290] on icon "button" at bounding box center [423, 284] width 10 height 10
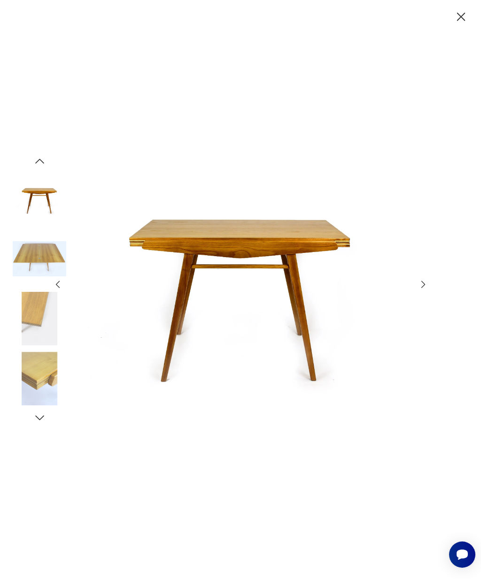
click at [422, 290] on icon "button" at bounding box center [423, 284] width 10 height 10
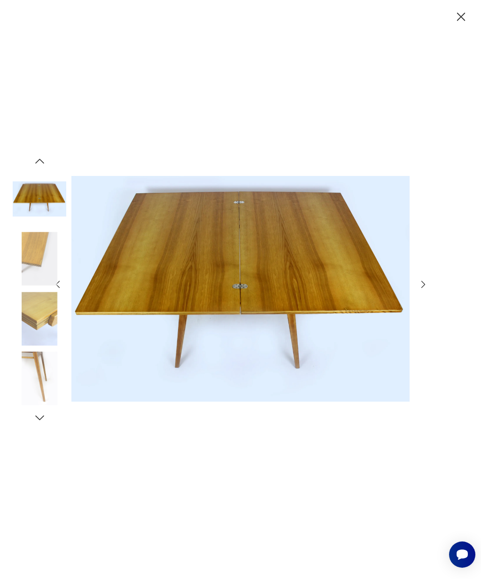
click at [423, 290] on icon "button" at bounding box center [423, 284] width 10 height 10
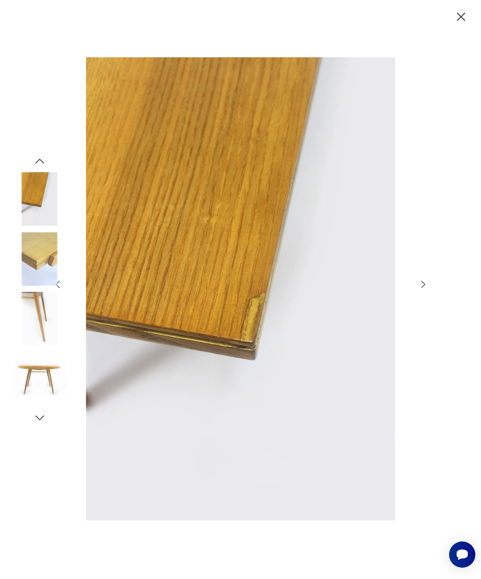
click at [420, 290] on icon "button" at bounding box center [423, 284] width 10 height 10
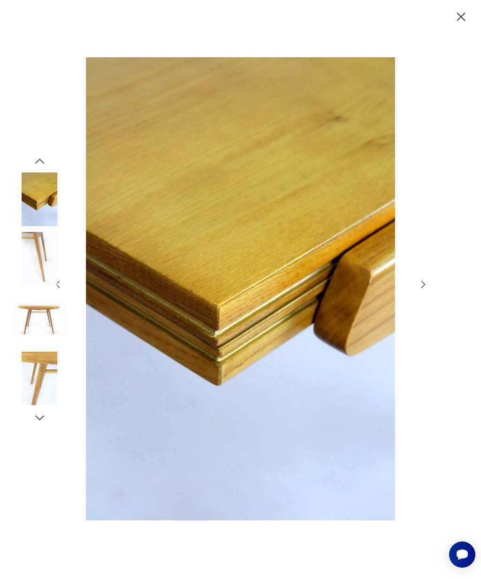
click at [426, 290] on icon "button" at bounding box center [423, 284] width 10 height 10
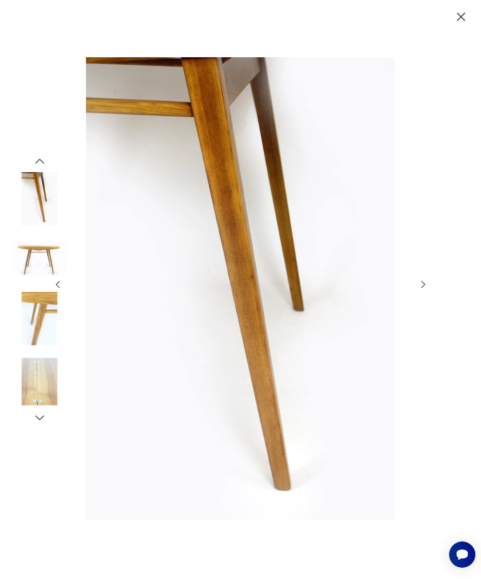
click at [421, 290] on icon "button" at bounding box center [423, 284] width 10 height 10
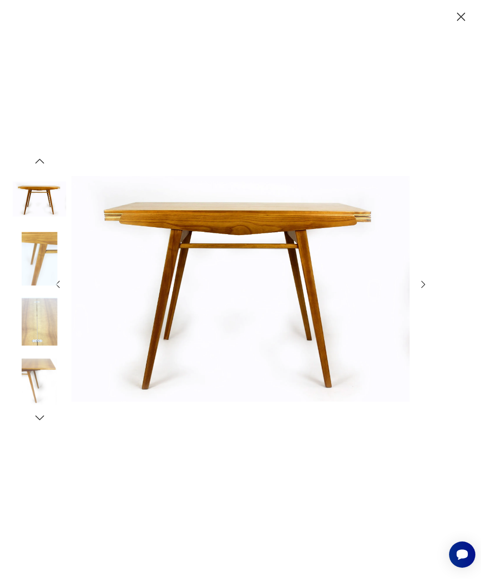
click at [424, 288] on icon "button" at bounding box center [423, 284] width 4 height 7
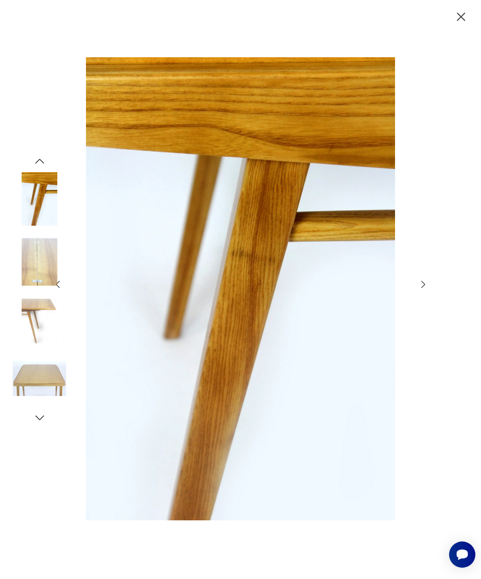
click at [420, 290] on icon "button" at bounding box center [423, 284] width 10 height 10
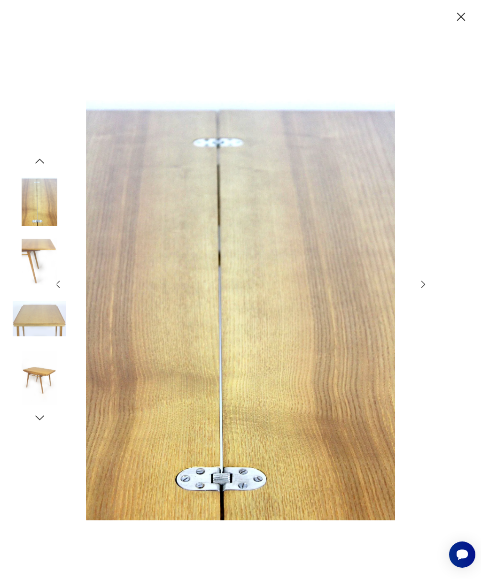
click at [422, 290] on icon "button" at bounding box center [423, 284] width 10 height 10
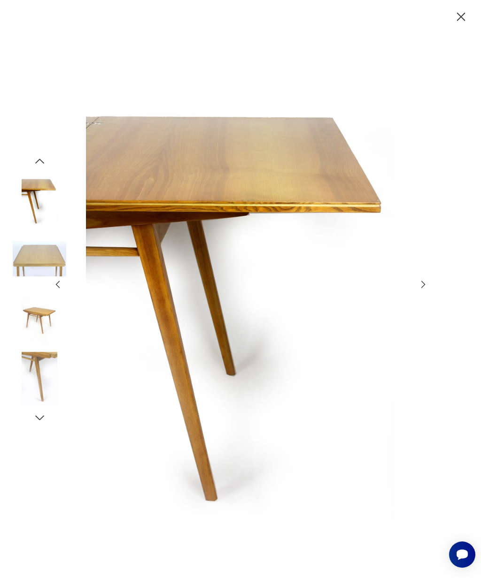
click at [424, 288] on icon "button" at bounding box center [423, 284] width 4 height 7
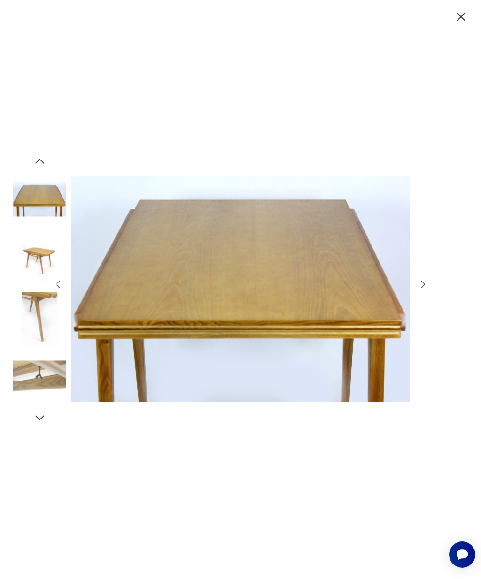
click at [428, 290] on icon "button" at bounding box center [423, 284] width 10 height 10
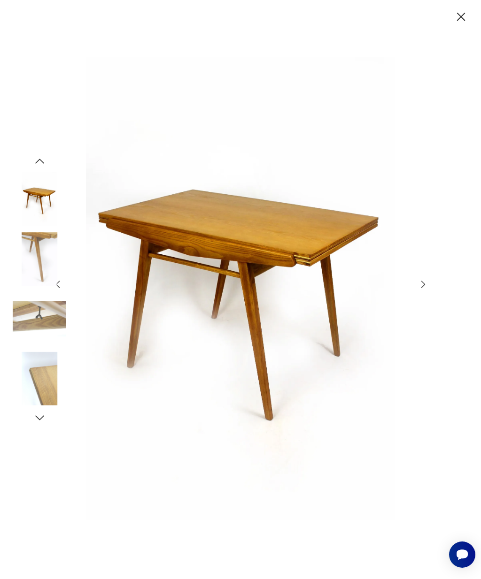
click at [422, 313] on div at bounding box center [241, 289] width 376 height 465
click at [422, 288] on icon "button" at bounding box center [423, 284] width 4 height 7
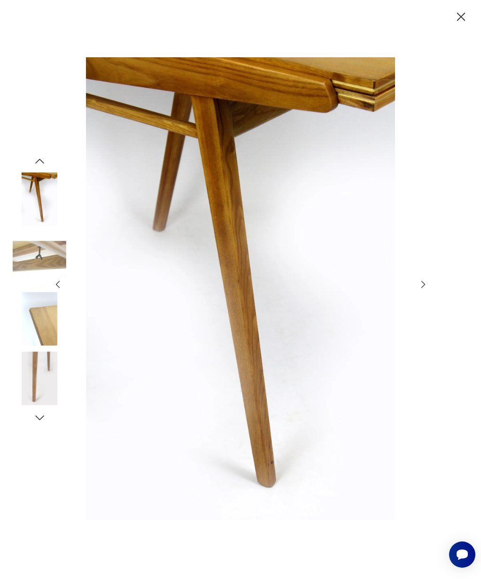
click at [424, 290] on icon "button" at bounding box center [423, 284] width 10 height 10
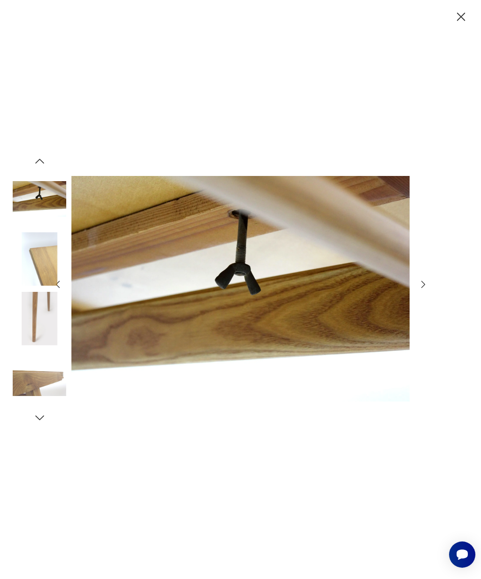
click at [423, 290] on icon "button" at bounding box center [423, 284] width 10 height 10
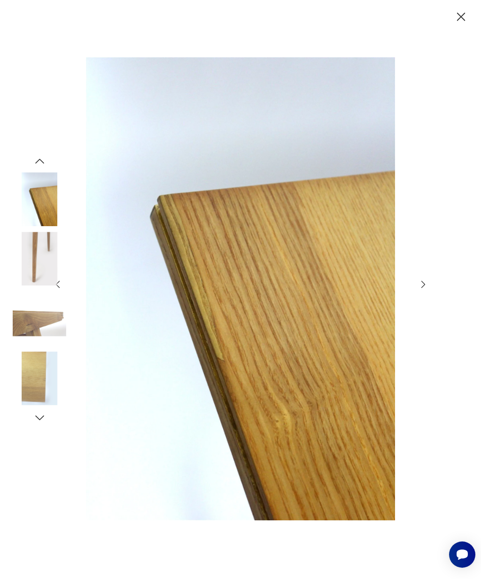
click at [424, 290] on icon "button" at bounding box center [423, 284] width 10 height 10
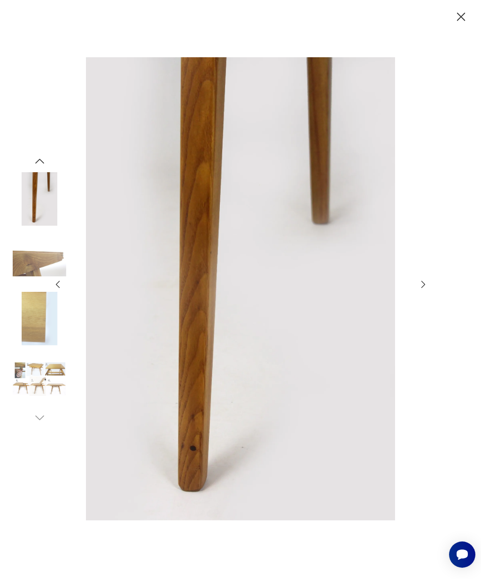
click at [422, 298] on div at bounding box center [241, 289] width 376 height 465
click at [426, 290] on icon "button" at bounding box center [423, 284] width 10 height 10
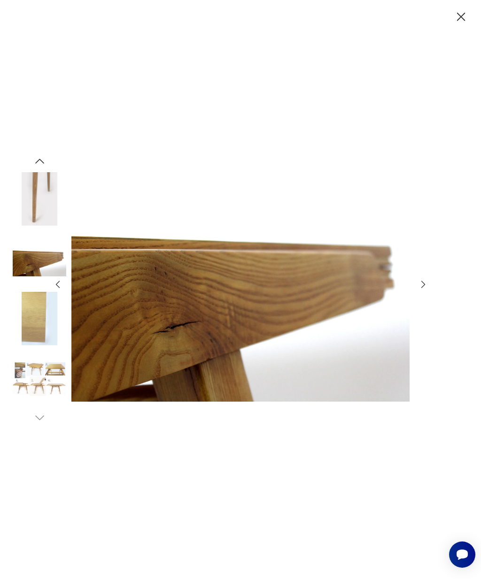
click at [426, 290] on icon "button" at bounding box center [423, 284] width 10 height 10
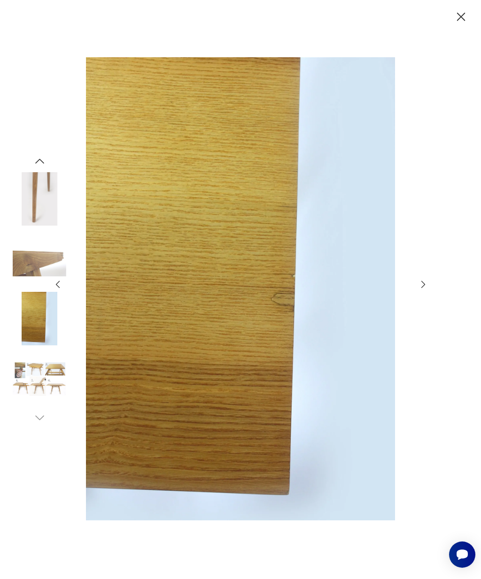
click at [423, 290] on icon "button" at bounding box center [423, 284] width 10 height 10
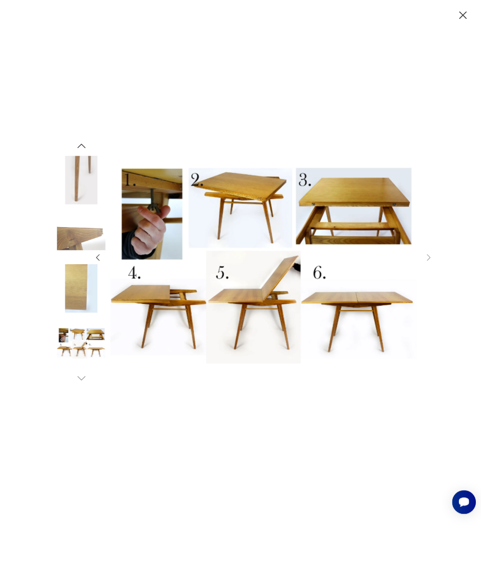
scroll to position [81, 0]
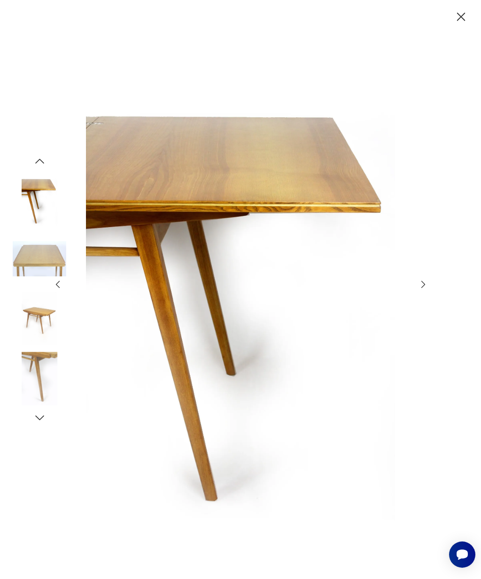
click at [380, 225] on img at bounding box center [240, 288] width 338 height 463
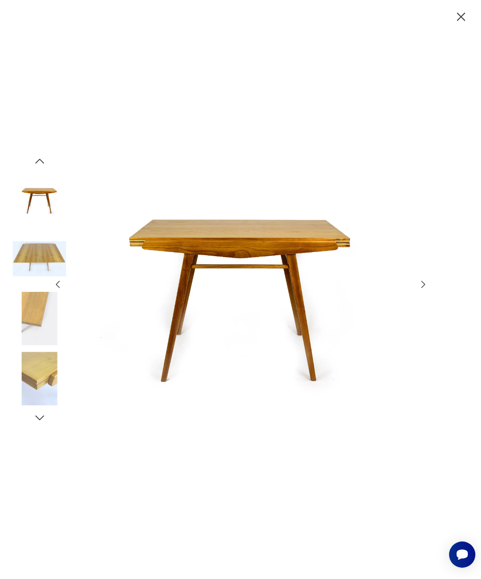
click at [462, 19] on icon "button" at bounding box center [460, 17] width 8 height 8
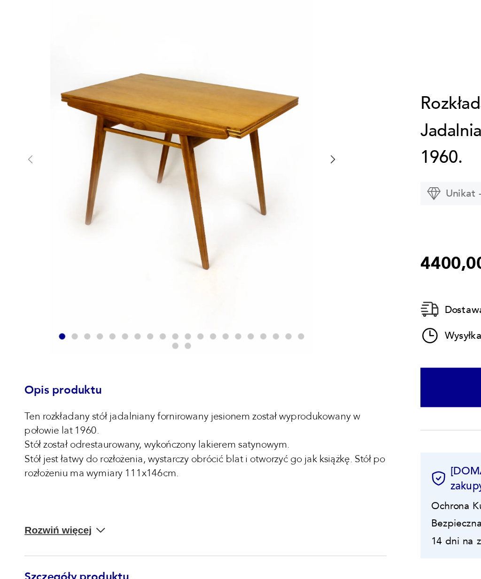
scroll to position [0, 0]
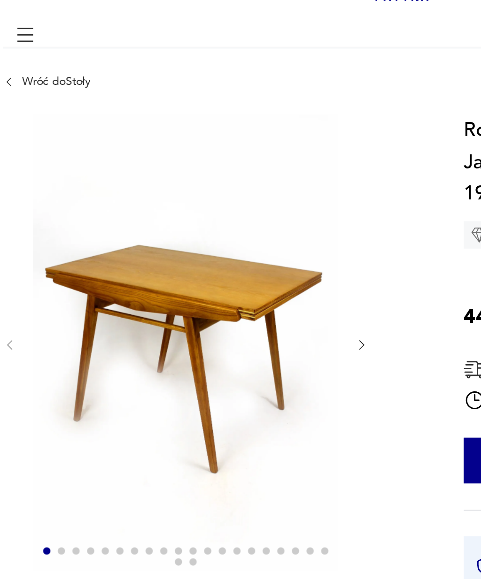
click at [224, 241] on icon "button" at bounding box center [227, 244] width 7 height 7
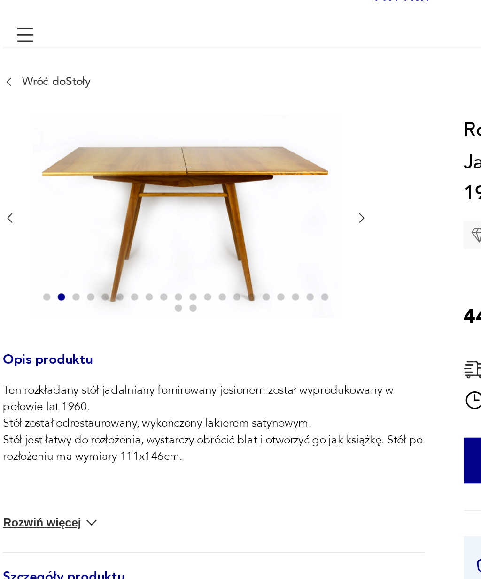
click at [224, 176] on icon "button" at bounding box center [227, 179] width 7 height 7
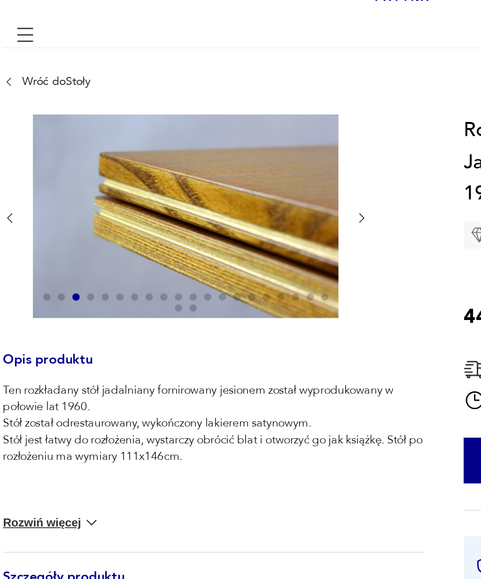
click at [224, 176] on icon "button" at bounding box center [227, 179] width 7 height 7
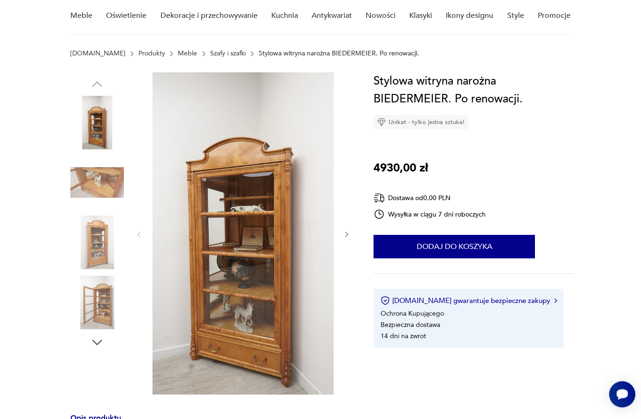
scroll to position [80, 0]
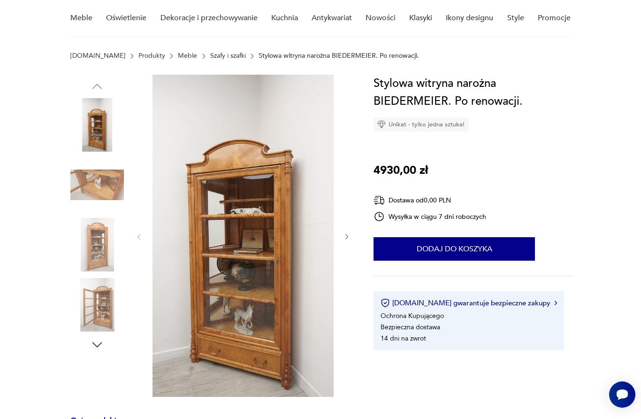
click at [95, 320] on img at bounding box center [97, 305] width 54 height 54
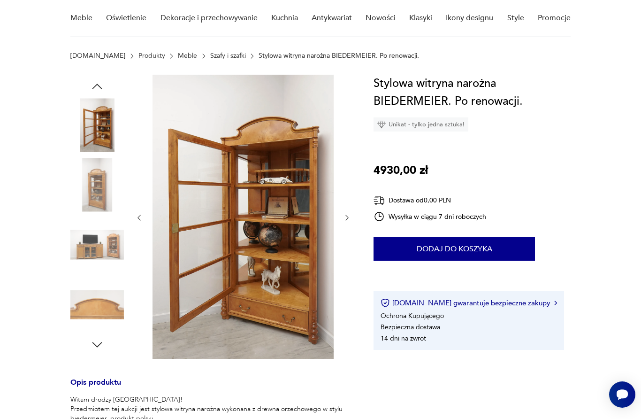
click at [103, 251] on img at bounding box center [97, 245] width 54 height 54
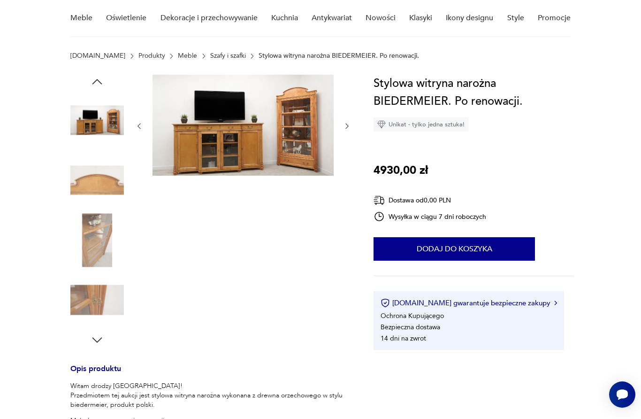
click at [112, 188] on img at bounding box center [97, 180] width 54 height 54
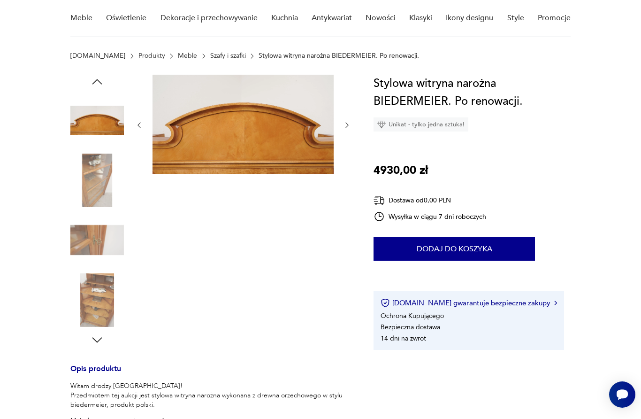
click at [104, 123] on img at bounding box center [97, 120] width 54 height 54
click at [103, 307] on img at bounding box center [97, 300] width 54 height 54
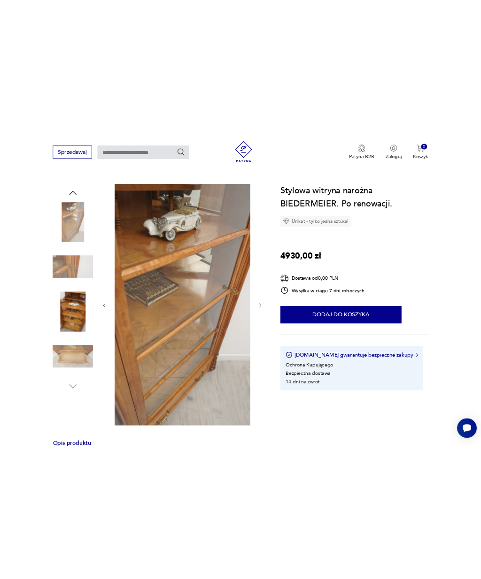
scroll to position [86, 0]
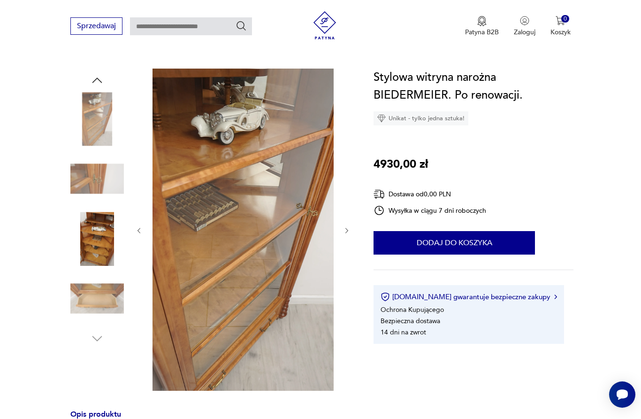
click at [276, 251] on img at bounding box center [243, 230] width 181 height 322
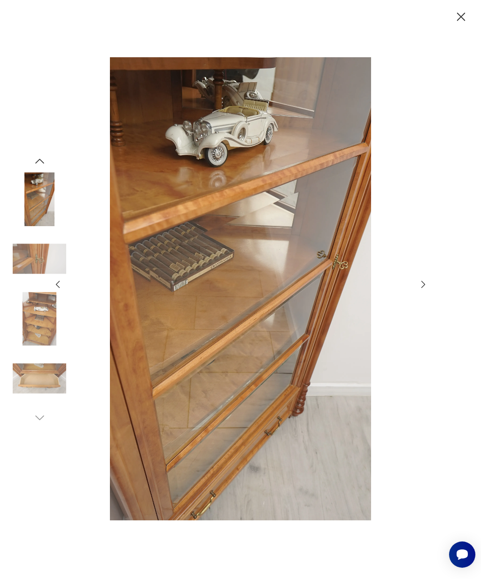
click at [422, 288] on icon "button" at bounding box center [423, 284] width 4 height 7
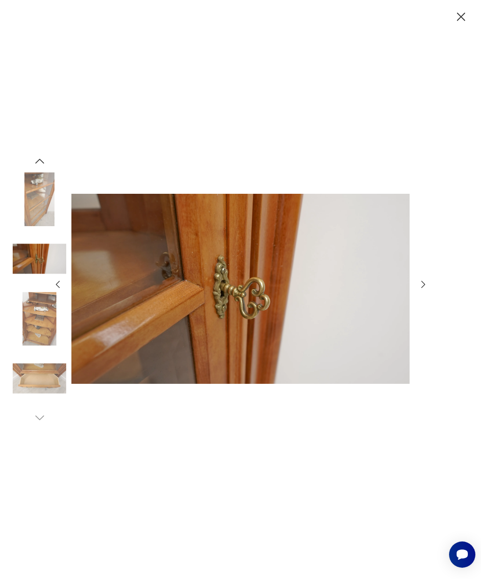
click at [422, 290] on icon "button" at bounding box center [423, 284] width 10 height 10
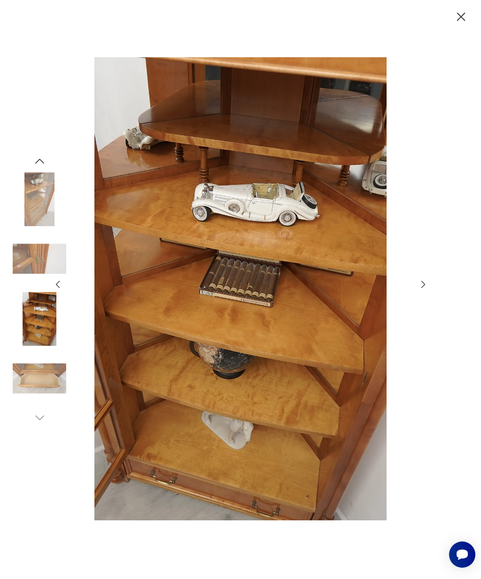
click at [456, 22] on icon "button" at bounding box center [460, 16] width 15 height 15
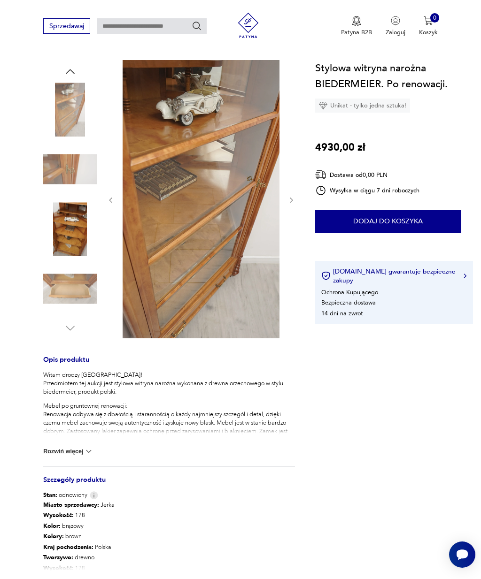
scroll to position [0, 0]
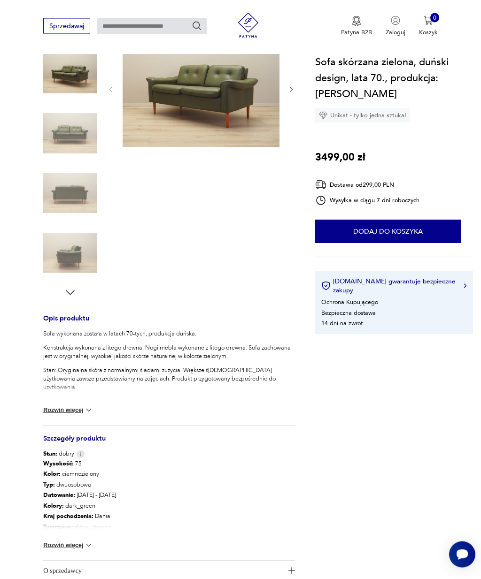
scroll to position [161, 0]
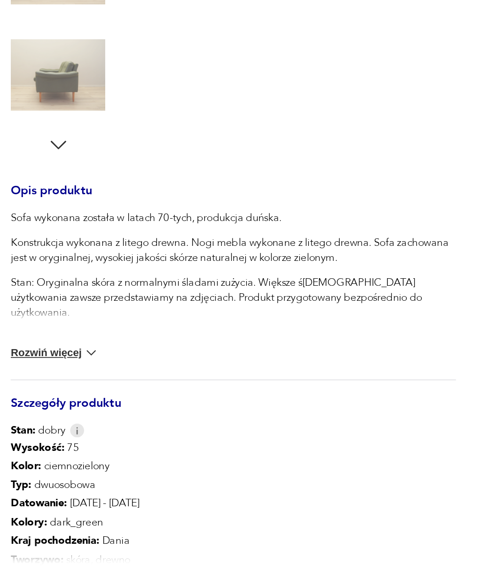
click at [84, 361] on img at bounding box center [88, 365] width 9 height 9
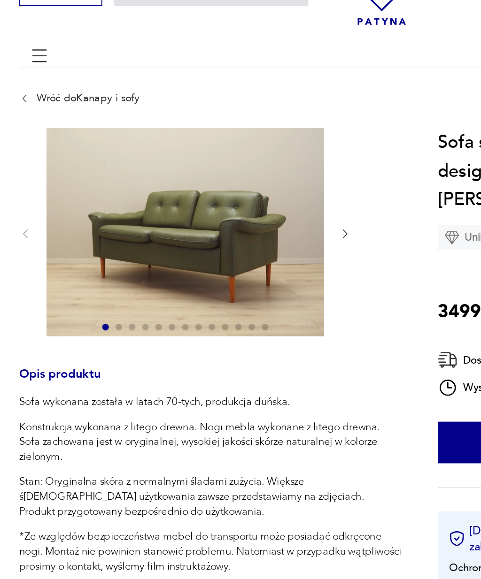
click at [138, 128] on img at bounding box center [137, 131] width 157 height 118
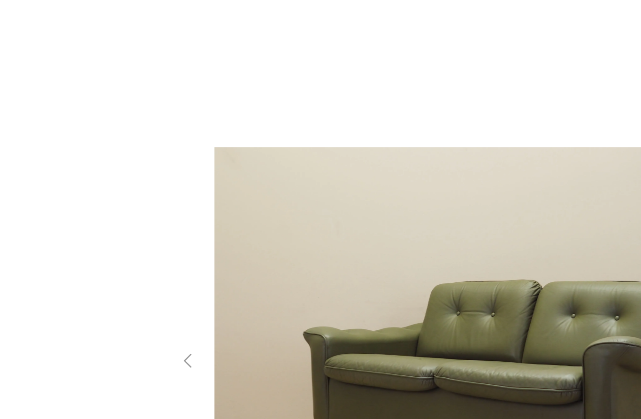
scroll to position [0, 0]
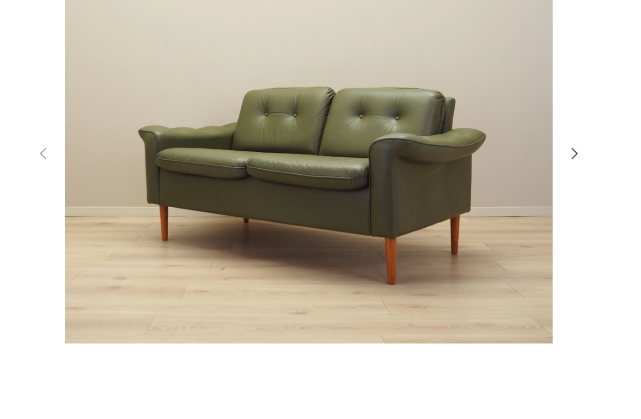
click at [480, 198] on icon "button" at bounding box center [502, 203] width 11 height 11
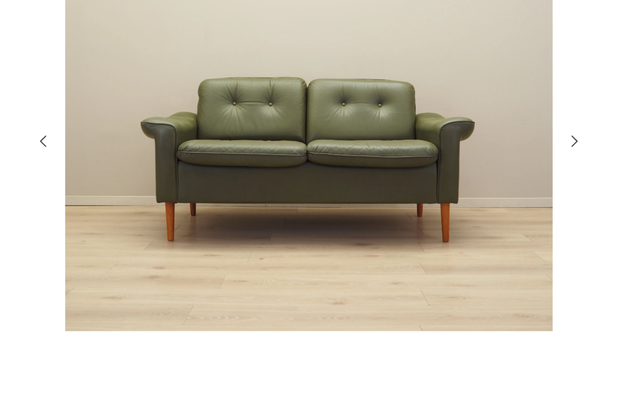
click at [480, 198] on icon "button" at bounding box center [502, 203] width 11 height 11
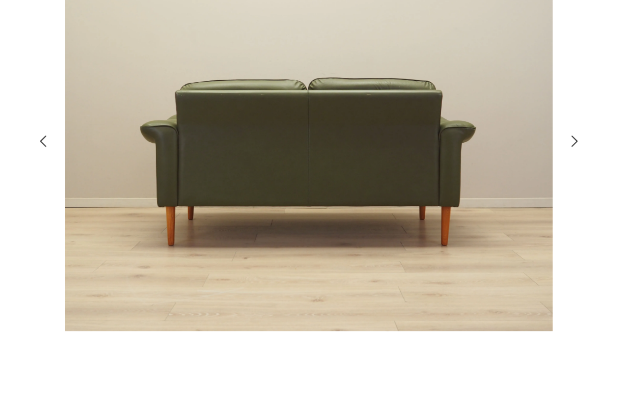
click at [480, 200] on icon "button" at bounding box center [503, 204] width 4 height 8
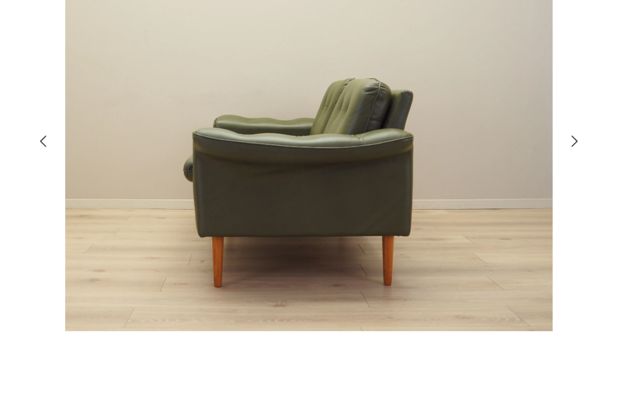
click at [480, 198] on icon "button" at bounding box center [502, 203] width 11 height 11
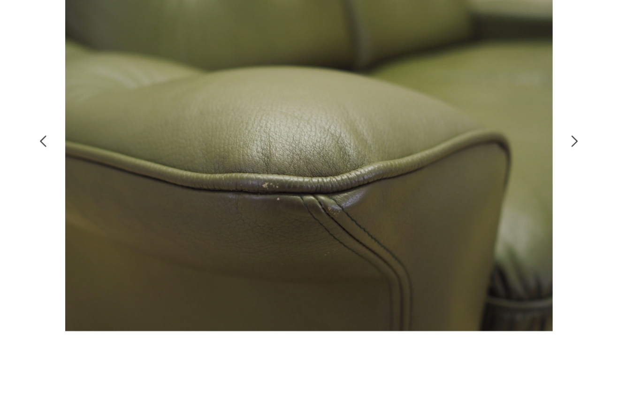
click at [480, 198] on icon "button" at bounding box center [502, 203] width 11 height 11
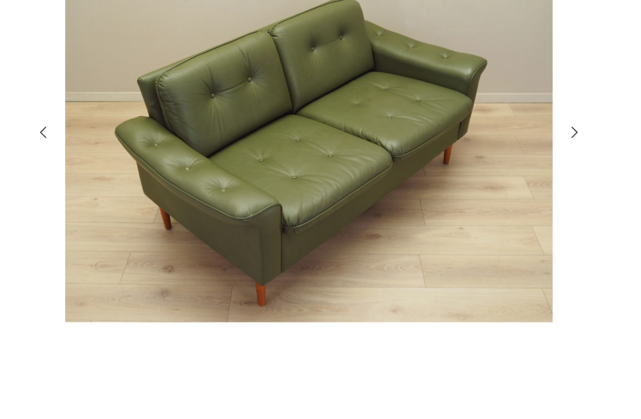
click at [480, 198] on icon "button" at bounding box center [502, 203] width 11 height 11
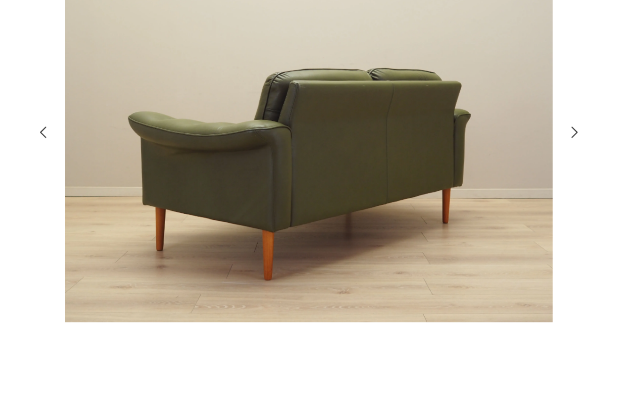
click at [480, 200] on icon "button" at bounding box center [503, 204] width 4 height 8
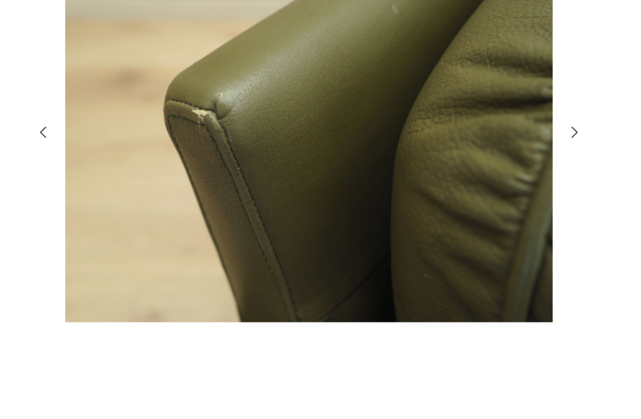
click at [480, 198] on icon "button" at bounding box center [502, 203] width 11 height 11
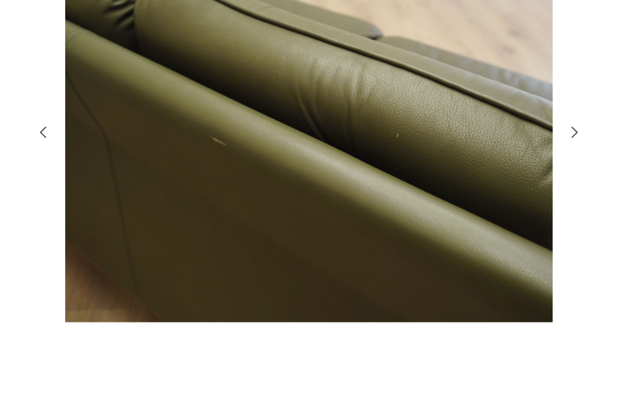
click at [480, 200] on icon "button" at bounding box center [503, 204] width 4 height 8
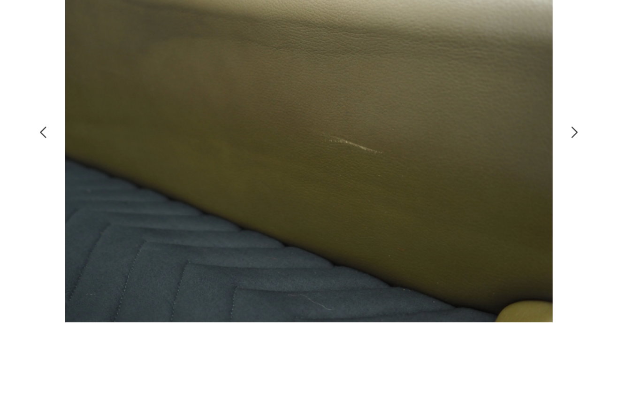
click at [480, 198] on icon "button" at bounding box center [502, 203] width 11 height 11
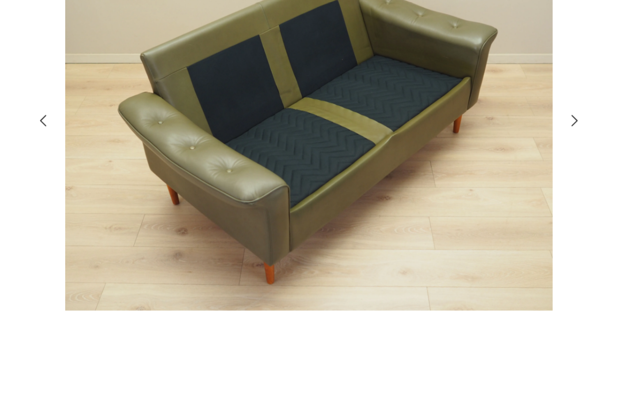
click at [480, 198] on icon "button" at bounding box center [502, 203] width 11 height 11
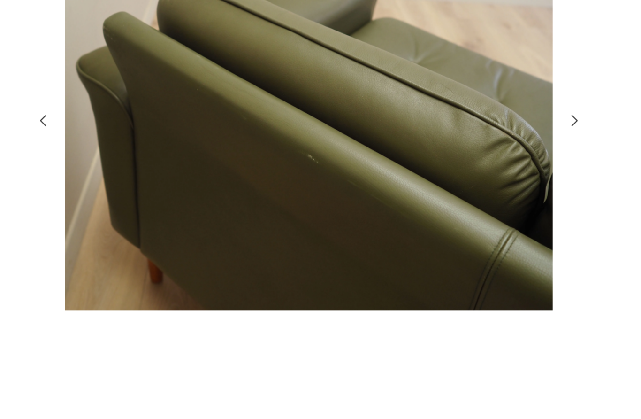
click at [480, 198] on icon "button" at bounding box center [502, 203] width 11 height 11
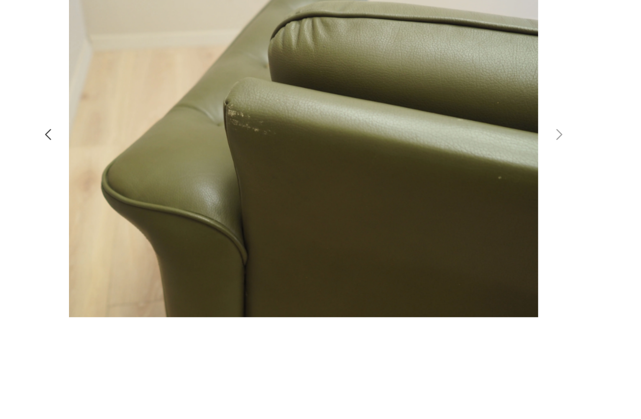
click at [133, 198] on icon "button" at bounding box center [138, 203] width 11 height 11
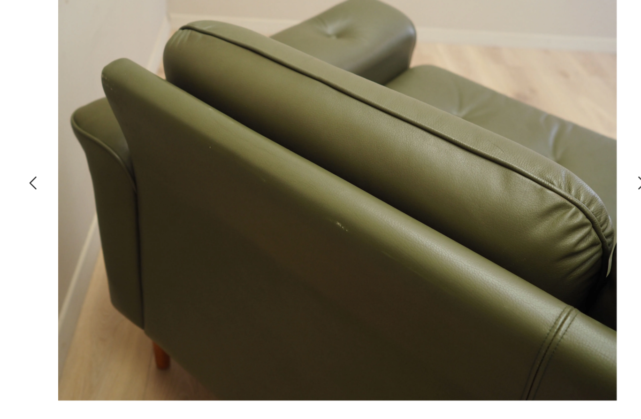
click at [133, 198] on icon "button" at bounding box center [138, 203] width 11 height 11
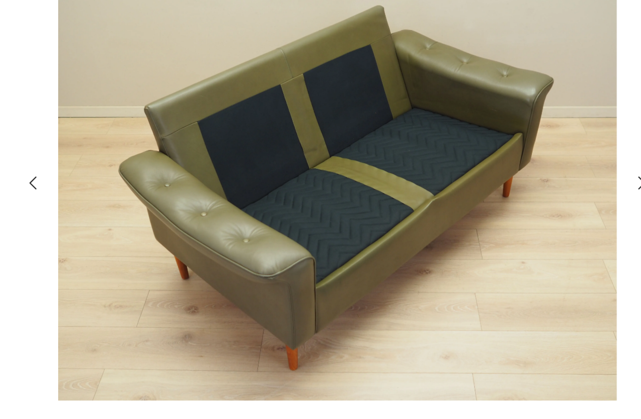
click at [133, 198] on icon "button" at bounding box center [138, 203] width 11 height 11
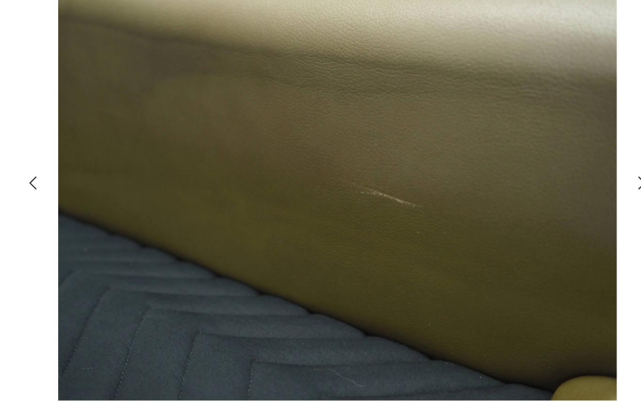
click at [137, 200] on icon "button" at bounding box center [139, 204] width 4 height 8
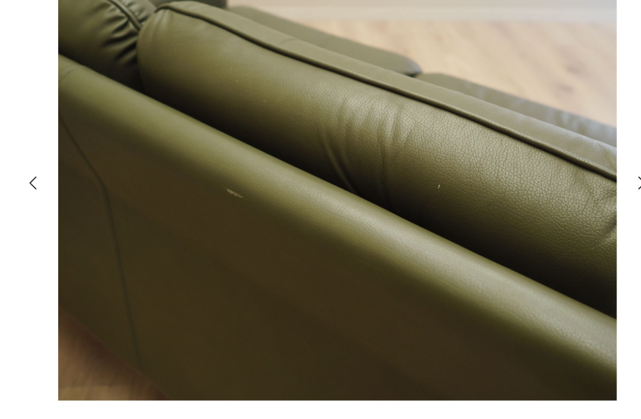
click at [133, 198] on icon "button" at bounding box center [138, 203] width 11 height 11
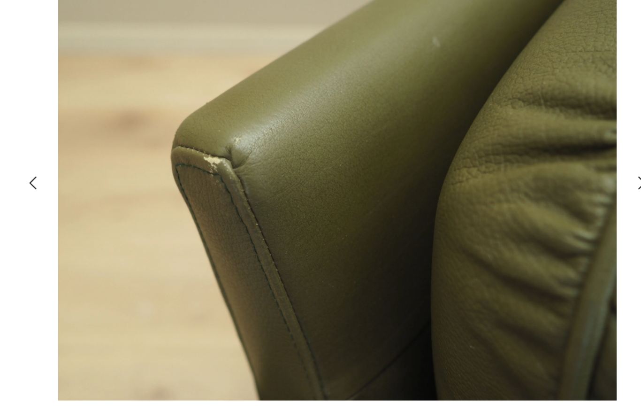
click at [133, 198] on icon "button" at bounding box center [138, 203] width 11 height 11
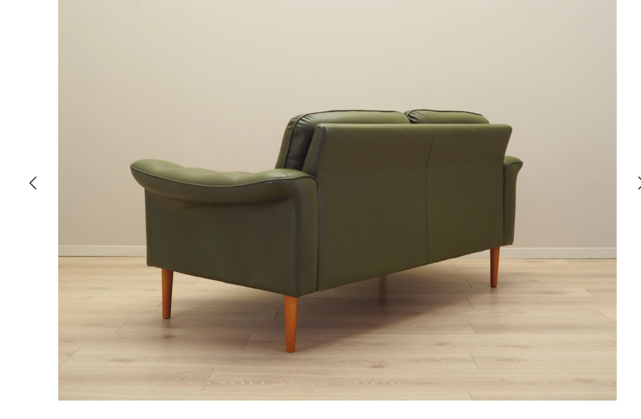
click at [133, 198] on icon "button" at bounding box center [138, 203] width 11 height 11
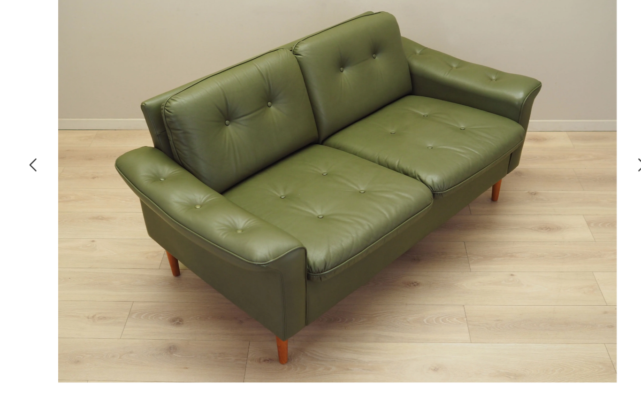
click at [261, 146] on img at bounding box center [320, 208] width 334 height 335
click at [254, 151] on img at bounding box center [320, 208] width 334 height 335
click at [133, 198] on icon "button" at bounding box center [138, 203] width 11 height 11
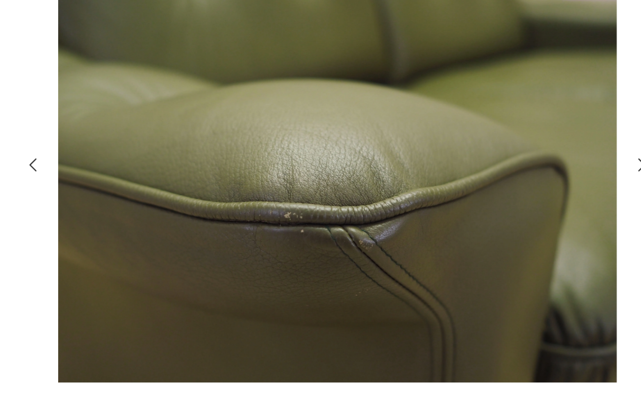
click at [133, 198] on icon "button" at bounding box center [138, 203] width 11 height 11
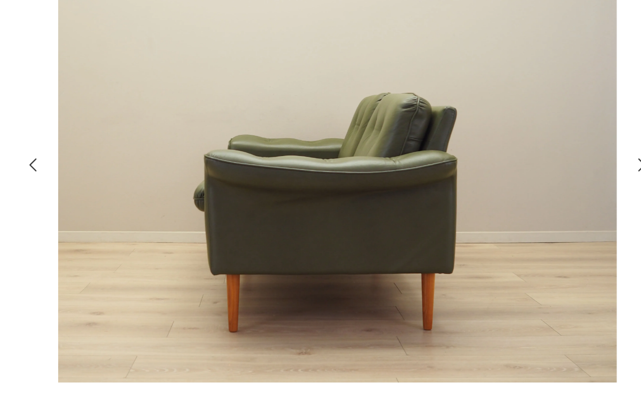
click at [133, 198] on icon "button" at bounding box center [138, 203] width 11 height 11
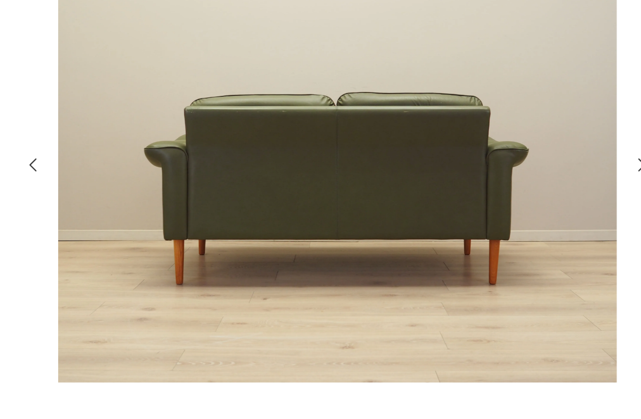
click at [133, 198] on icon "button" at bounding box center [138, 203] width 11 height 11
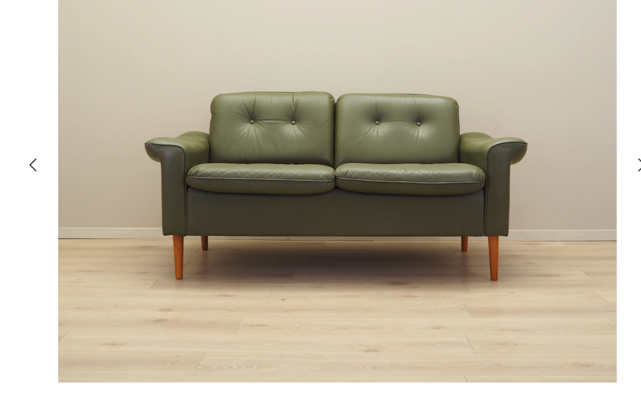
click at [133, 198] on icon "button" at bounding box center [138, 203] width 11 height 11
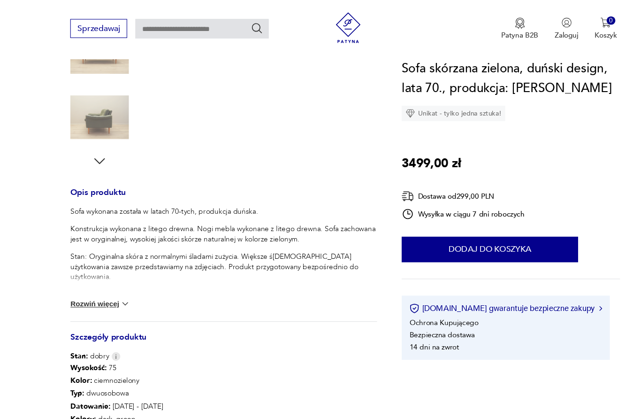
scroll to position [273, 0]
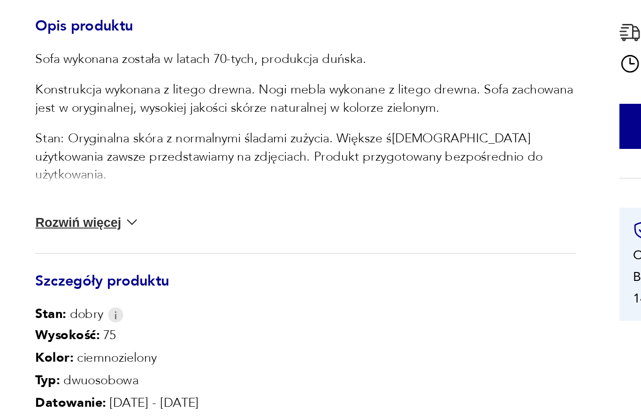
click at [70, 273] on button "Rozwiń więcej" at bounding box center [97, 277] width 54 height 9
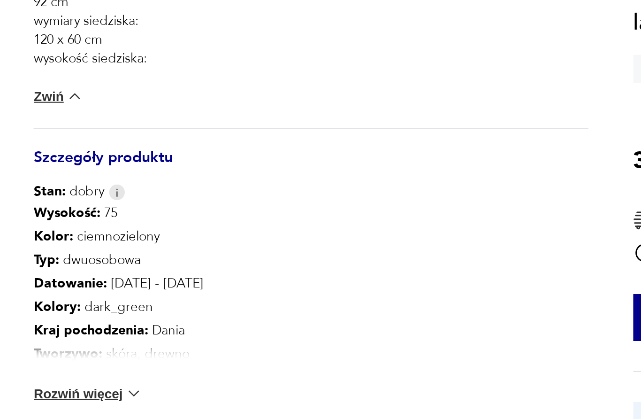
scroll to position [470, 0]
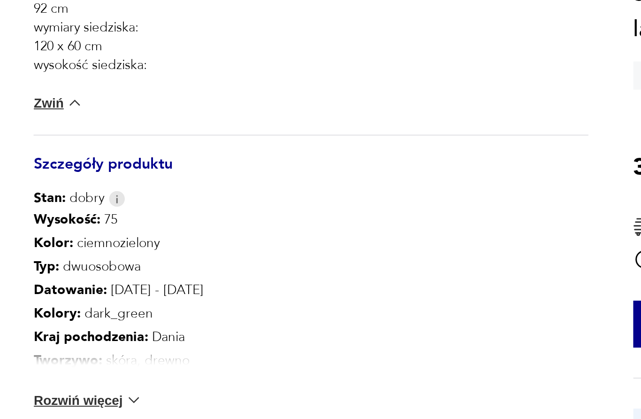
click at [108, 99] on img at bounding box center [112, 102] width 8 height 8
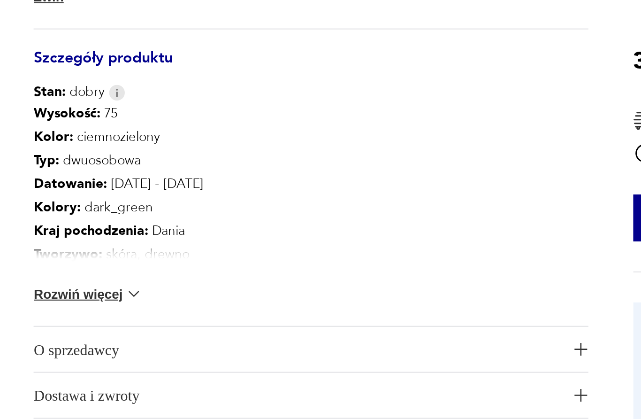
click at [290, 107] on div "Wysokość : 75 Kolor: ciemnozielony Typ : dwuosobowa Datowanie : [DATE] - [DATE]…" at bounding box center [208, 163] width 277 height 112
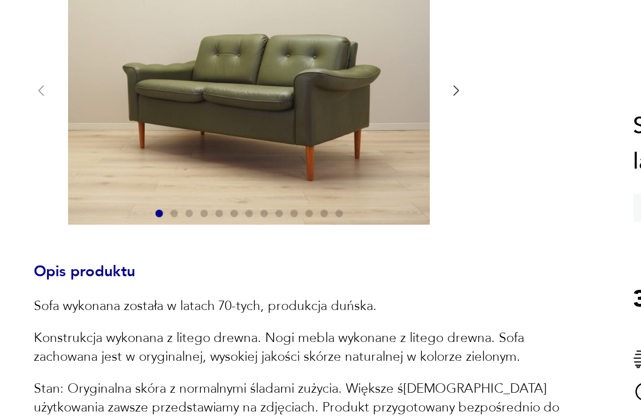
scroll to position [140, 0]
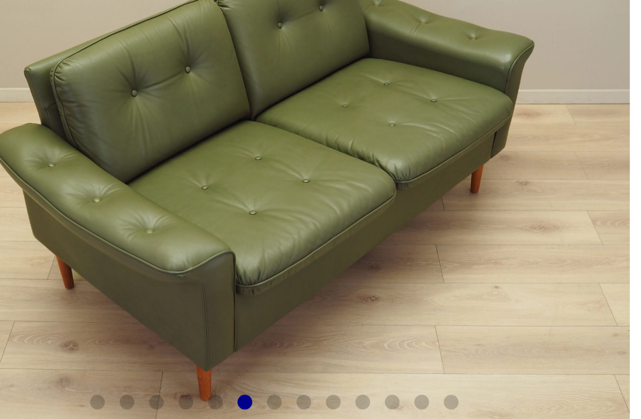
click at [88, 121] on div at bounding box center [178, 124] width 181 height 7
click at [131, 122] on span at bounding box center [133, 124] width 4 height 4
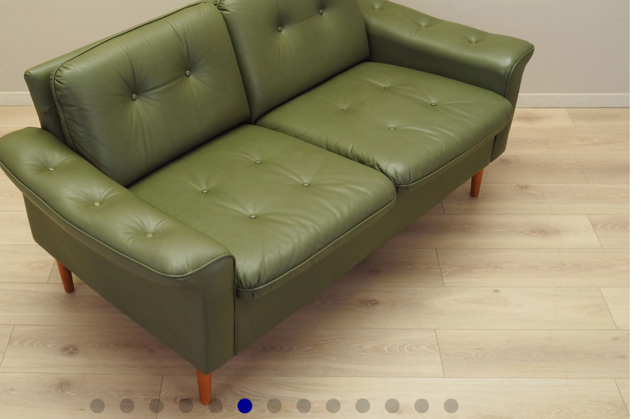
click at [131, 122] on span at bounding box center [133, 124] width 4 height 4
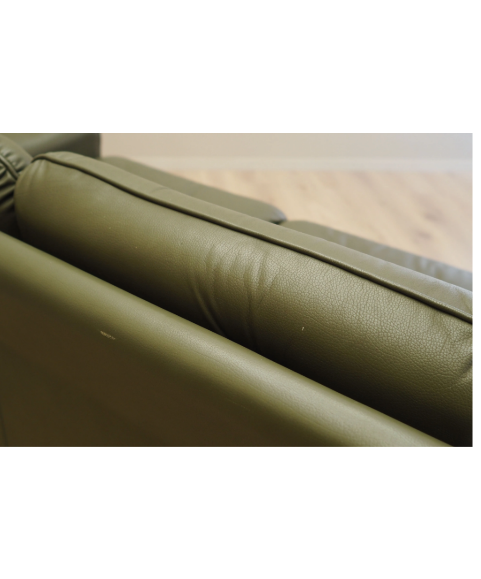
scroll to position [132, 0]
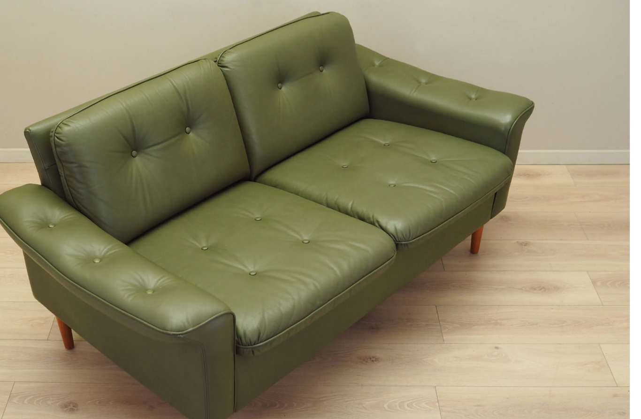
click at [163, 5] on div at bounding box center [178, 70] width 216 height 138
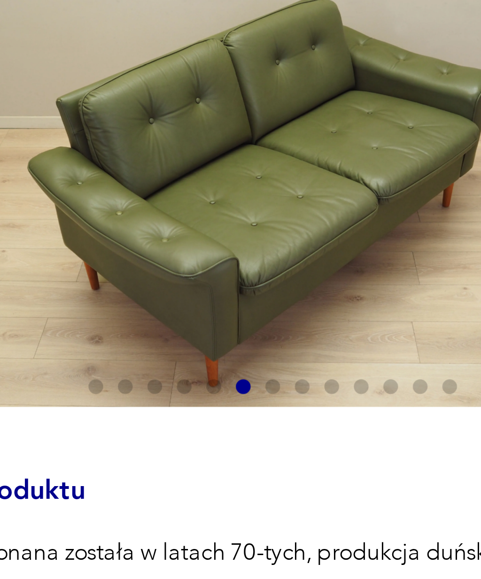
click at [90, 105] on span at bounding box center [92, 107] width 4 height 4
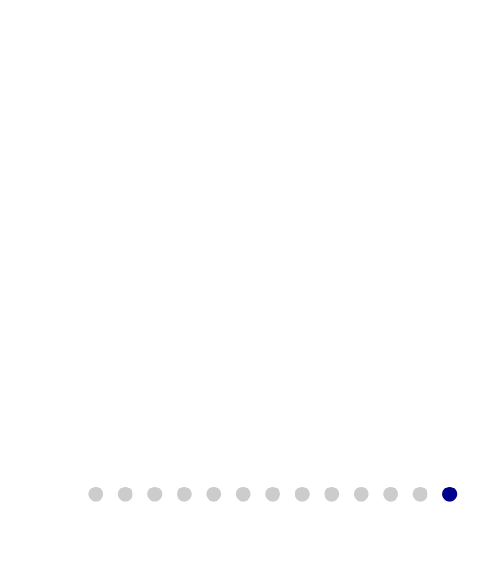
scroll to position [112, 0]
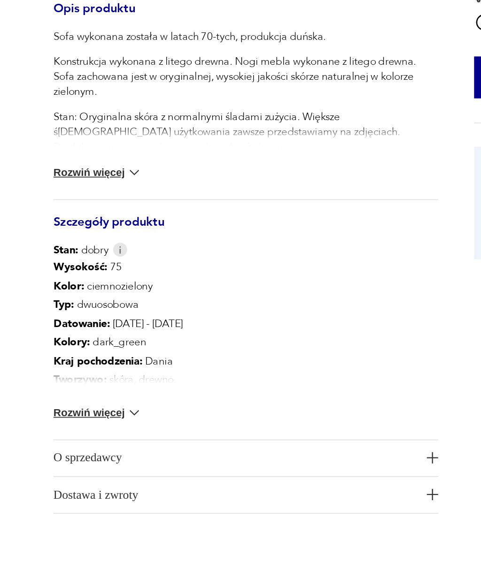
click at [224, 479] on span "O sprzedawcy" at bounding box center [145, 489] width 205 height 20
